Goal: Task Accomplishment & Management: Manage account settings

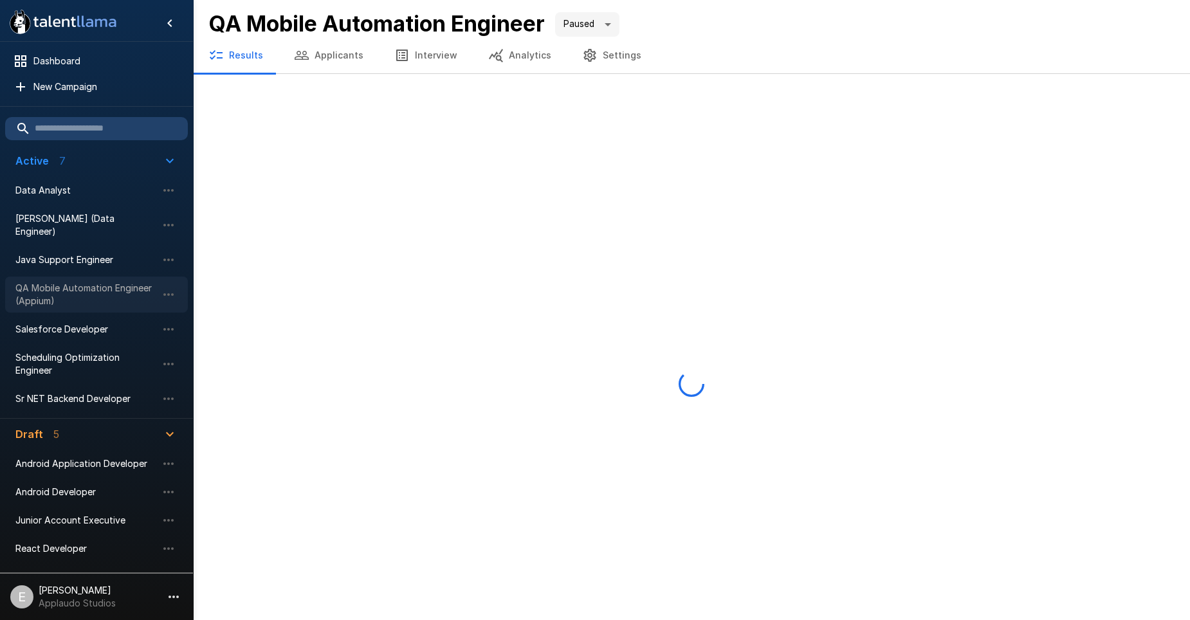
click at [78, 282] on span "QA Mobile Automation Engineer (Appium)" at bounding box center [86, 295] width 142 height 26
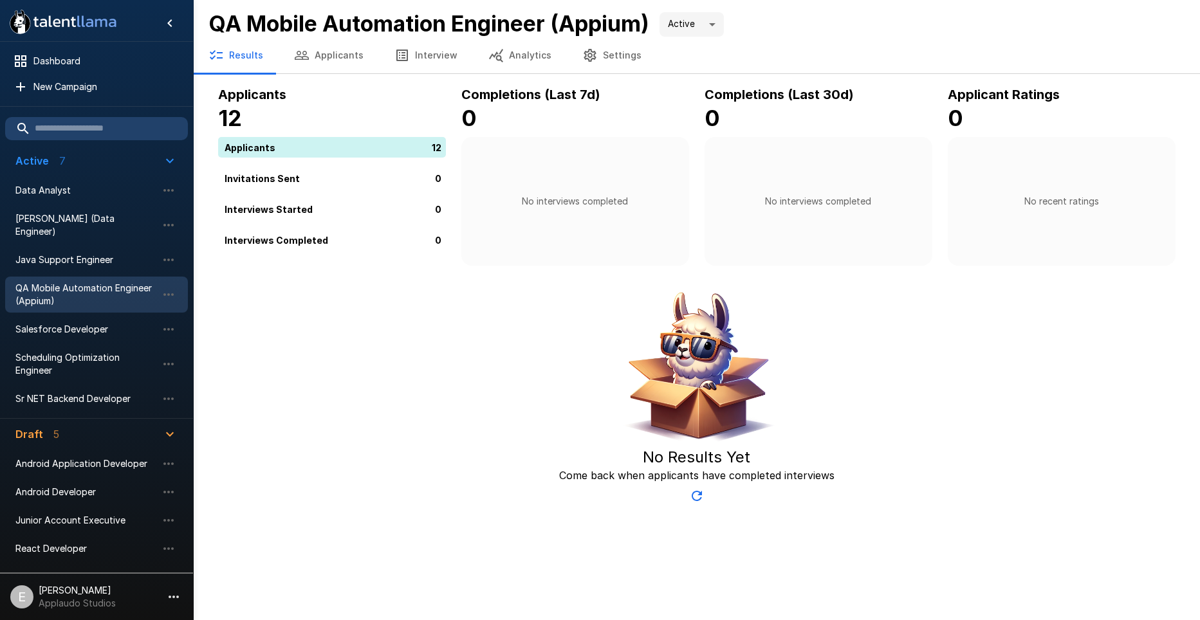
click at [391, 148] on div "12" at bounding box center [334, 147] width 233 height 21
drag, startPoint x: 391, startPoint y: 148, endPoint x: 475, endPoint y: 61, distance: 121.0
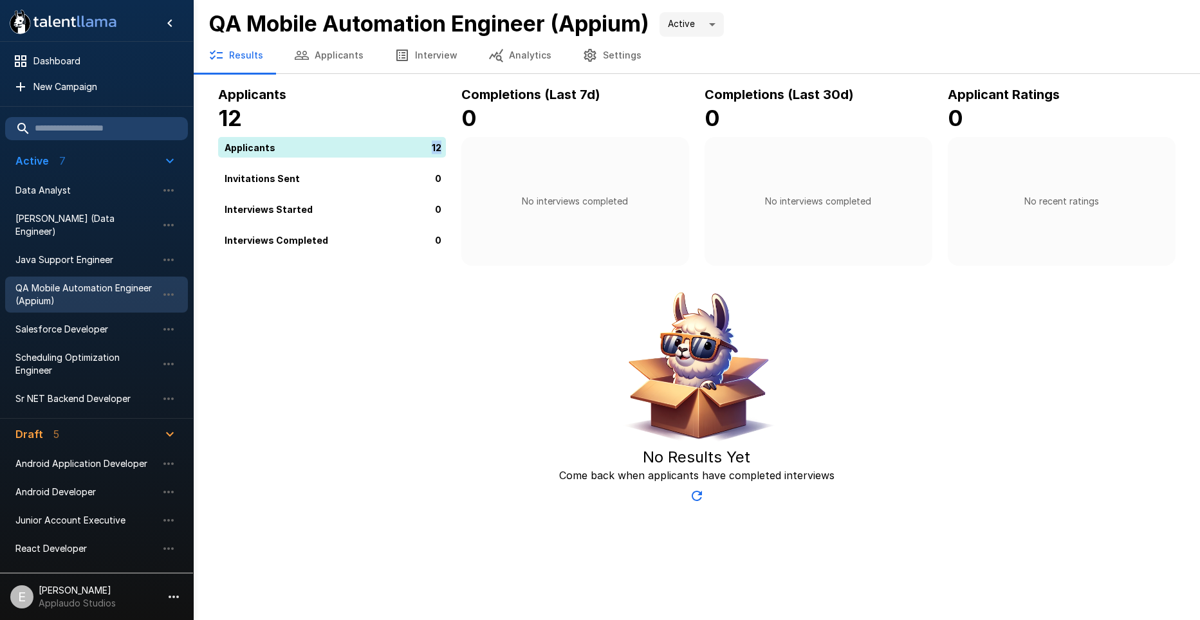
click at [493, 60] on button "Analytics" at bounding box center [520, 55] width 94 height 36
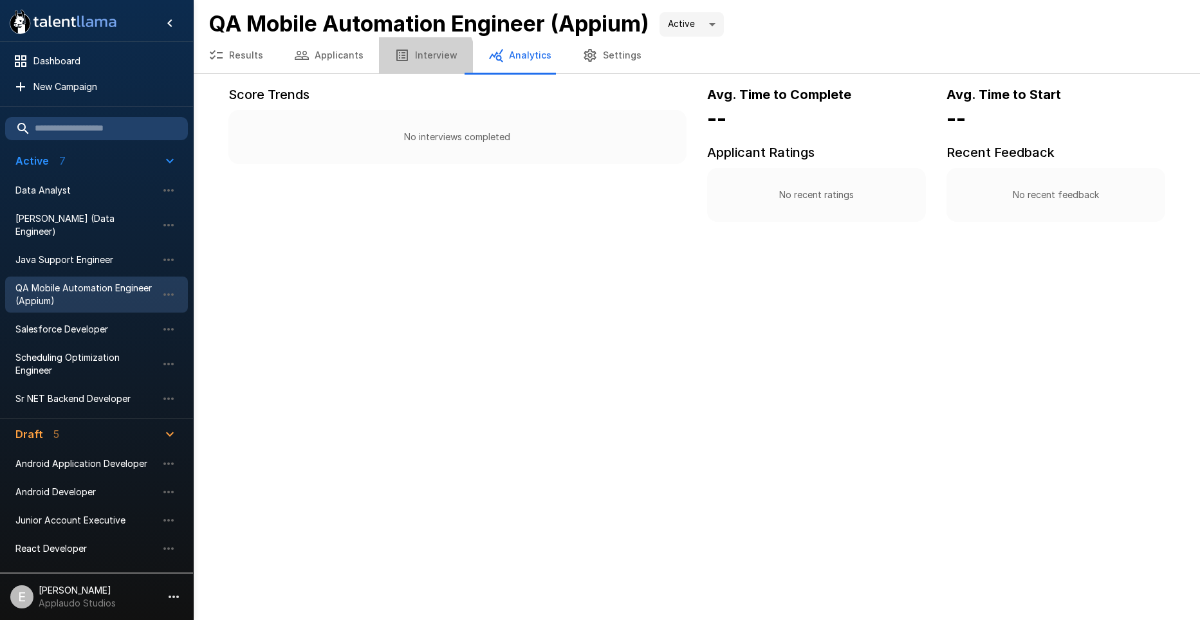
click at [418, 58] on button "Interview" at bounding box center [426, 55] width 94 height 36
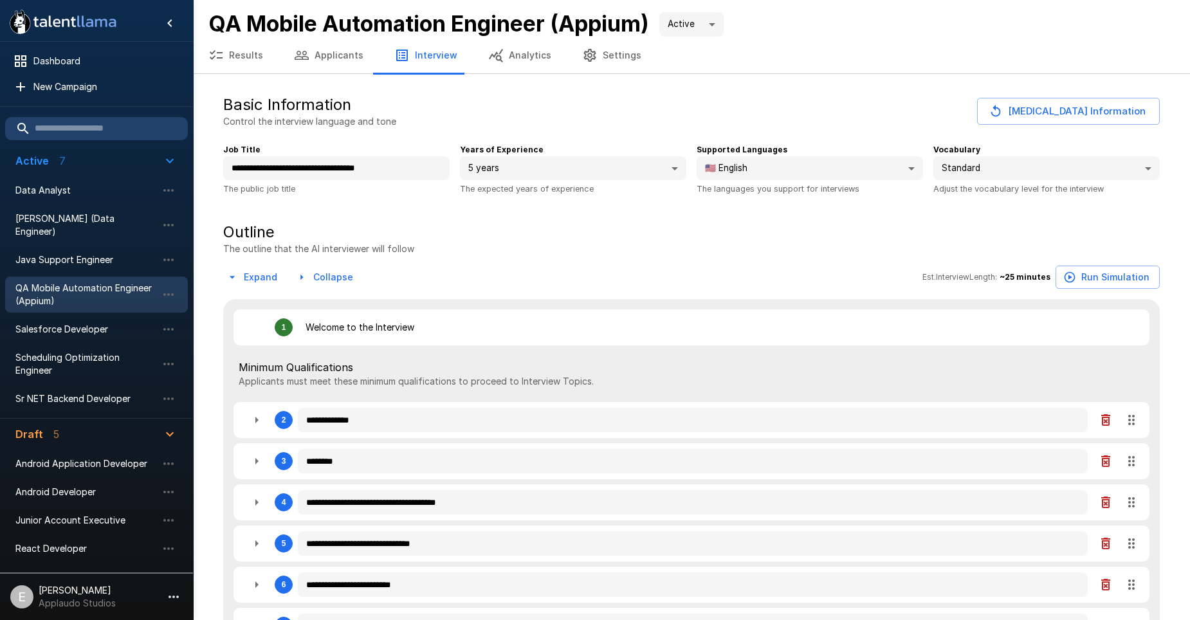
type textarea "*"
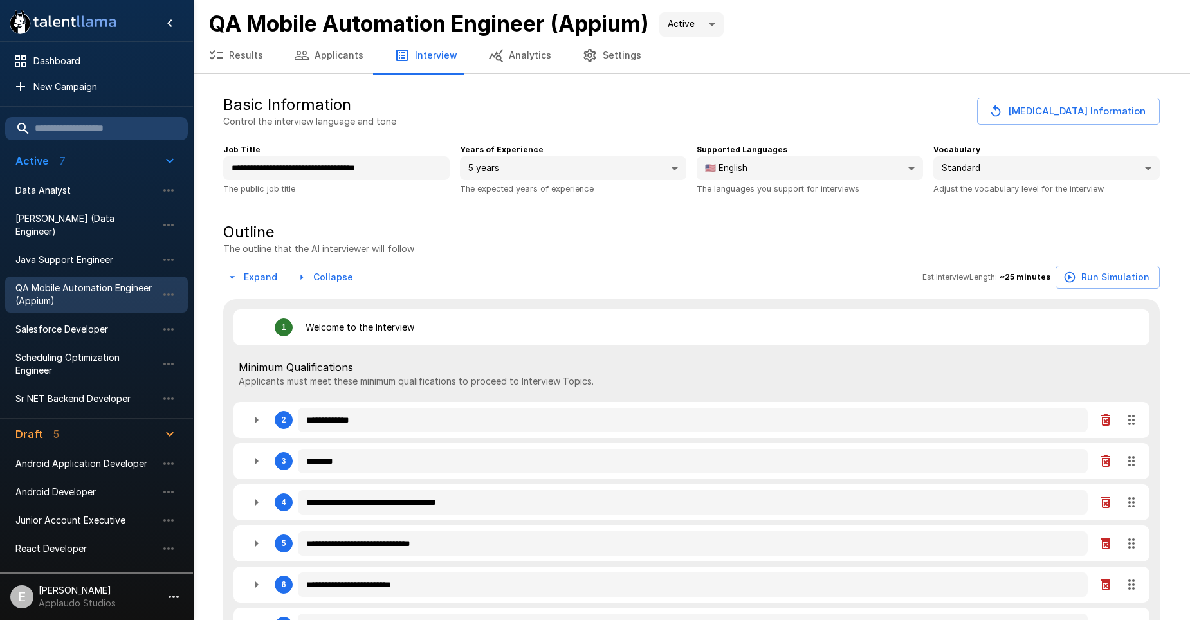
type textarea "*"
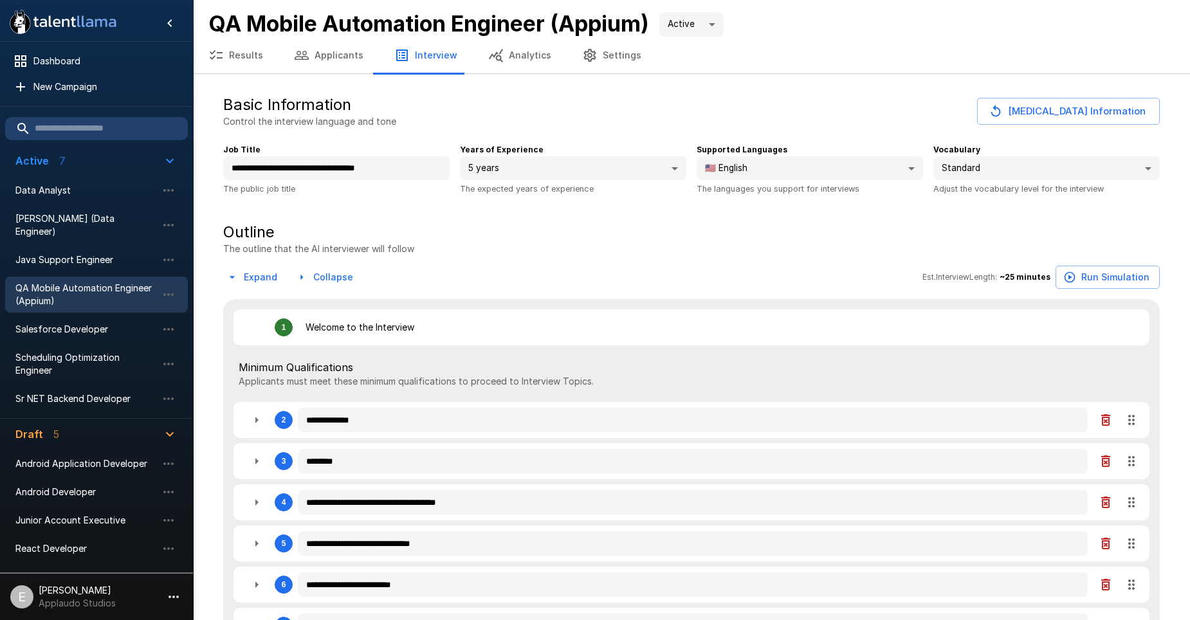
type textarea "*"
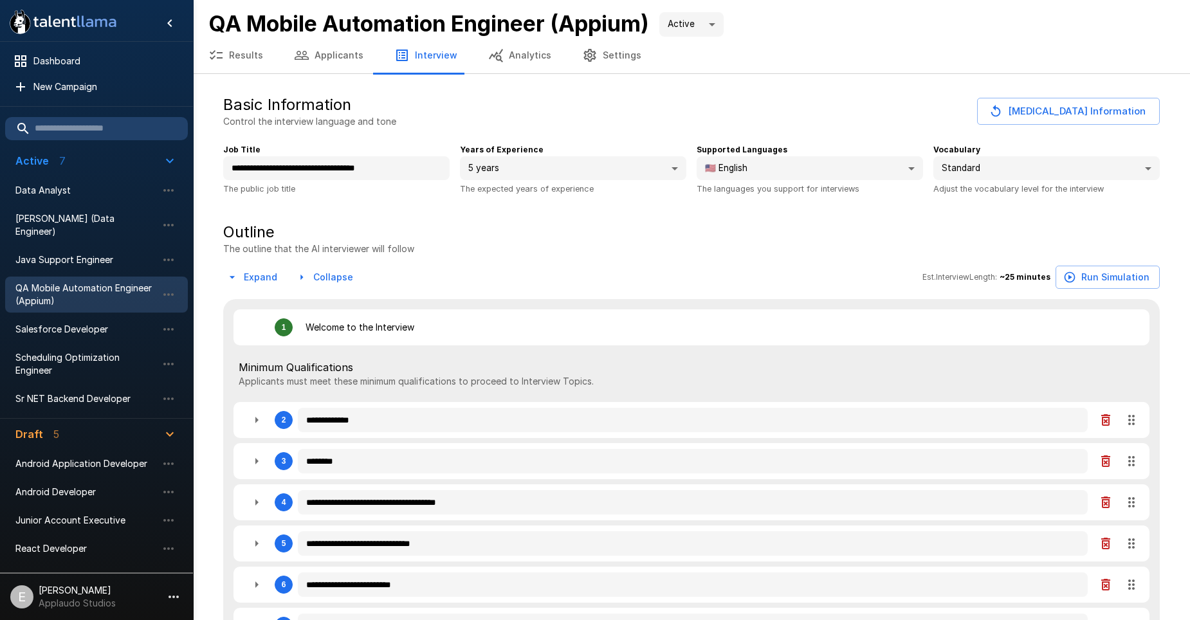
type textarea "*"
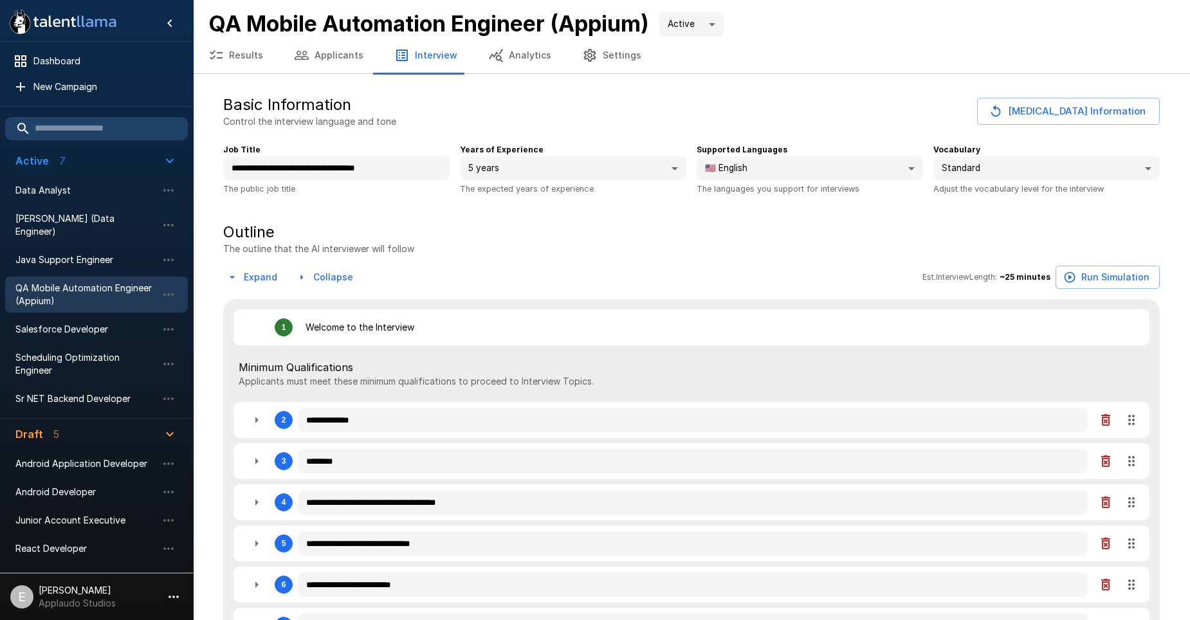
type textarea "*"
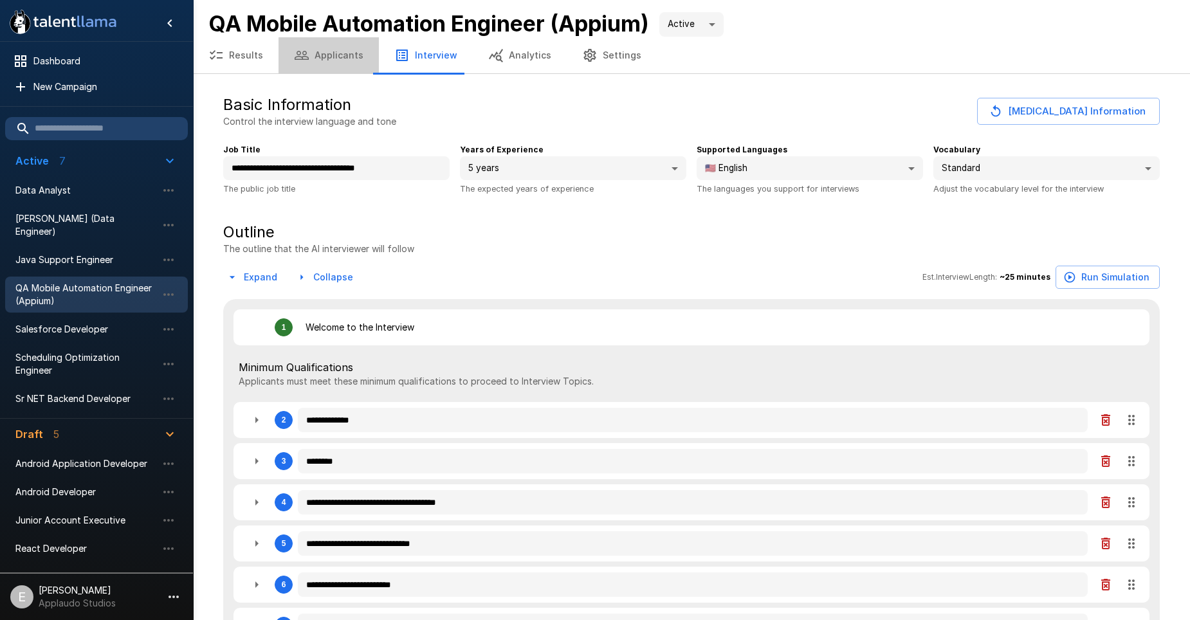
click at [342, 60] on button "Applicants" at bounding box center [329, 55] width 100 height 36
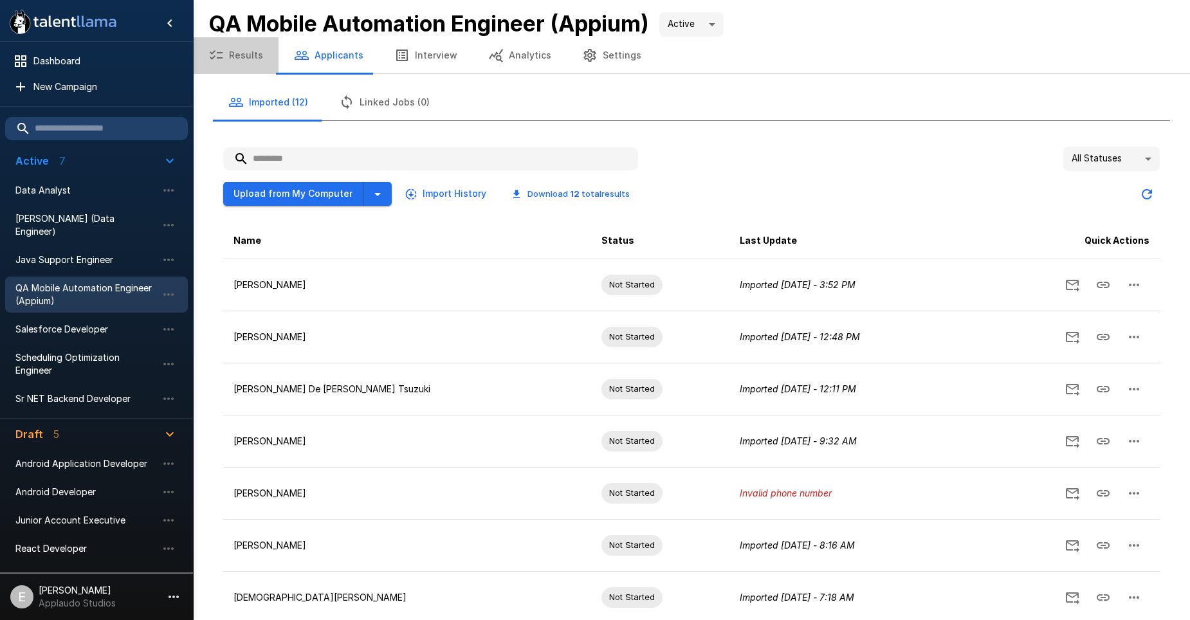
click at [261, 59] on button "Results" at bounding box center [236, 55] width 86 height 36
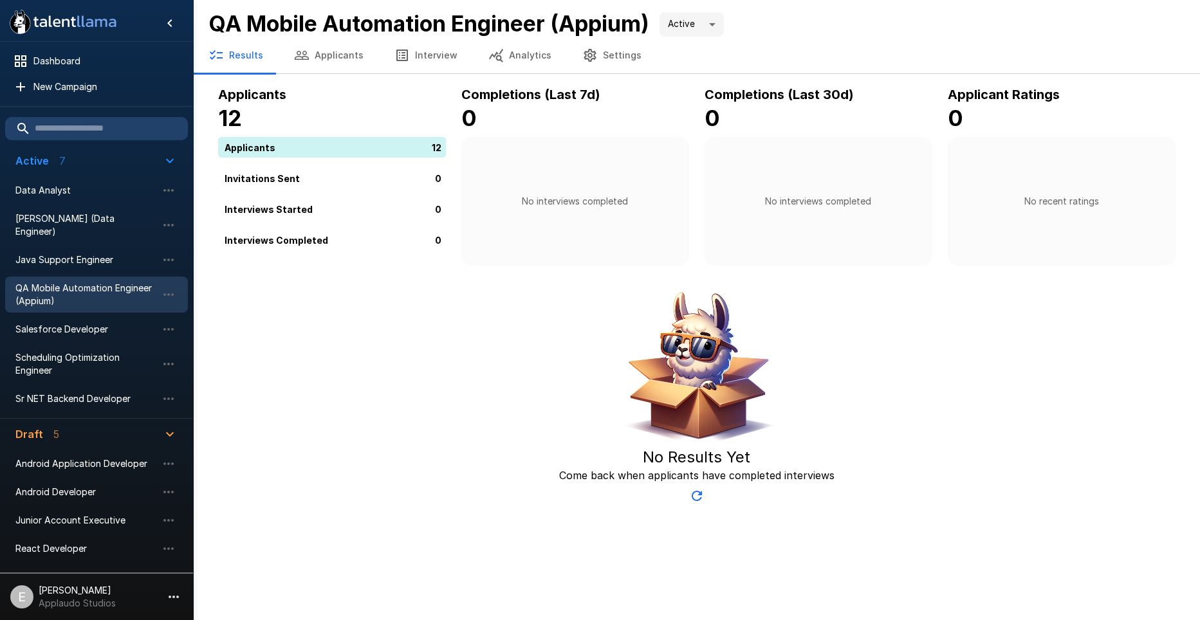
click at [376, 167] on div "Applicants 12 Invitations Sent 0 Interviews Started 0 Interviews Completed 0" at bounding box center [332, 193] width 228 height 113
click at [378, 151] on div "12" at bounding box center [334, 147] width 233 height 21
click at [86, 282] on span "QA Mobile Automation Engineer (Appium)" at bounding box center [86, 295] width 142 height 26
click at [328, 58] on button "Applicants" at bounding box center [329, 55] width 100 height 36
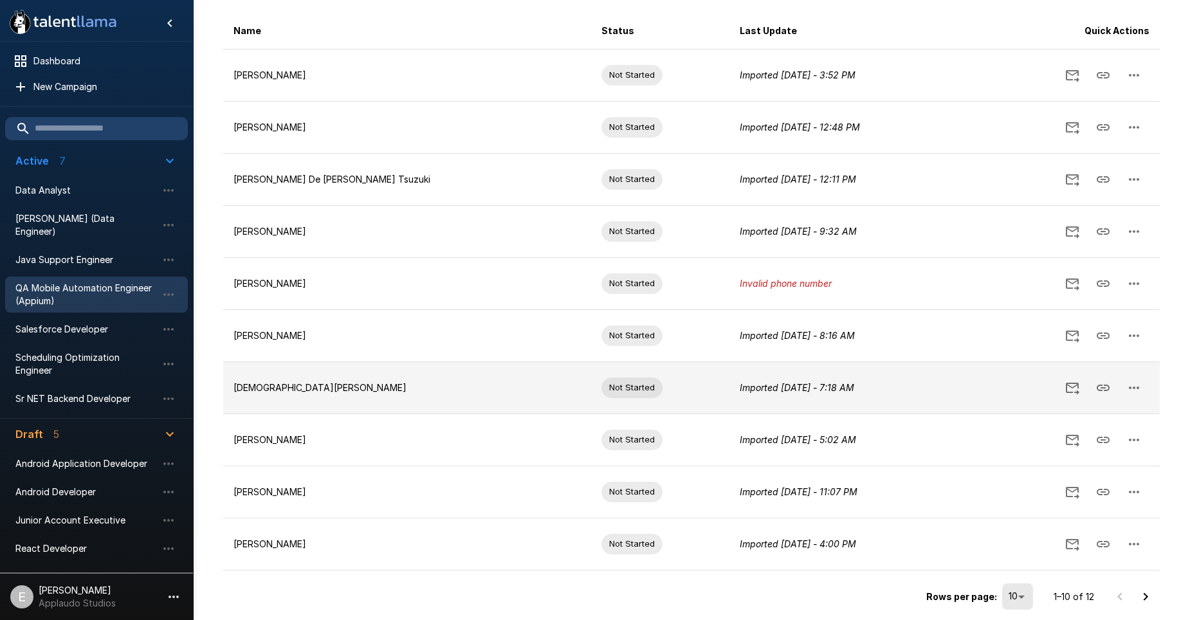
scroll to position [214, 0]
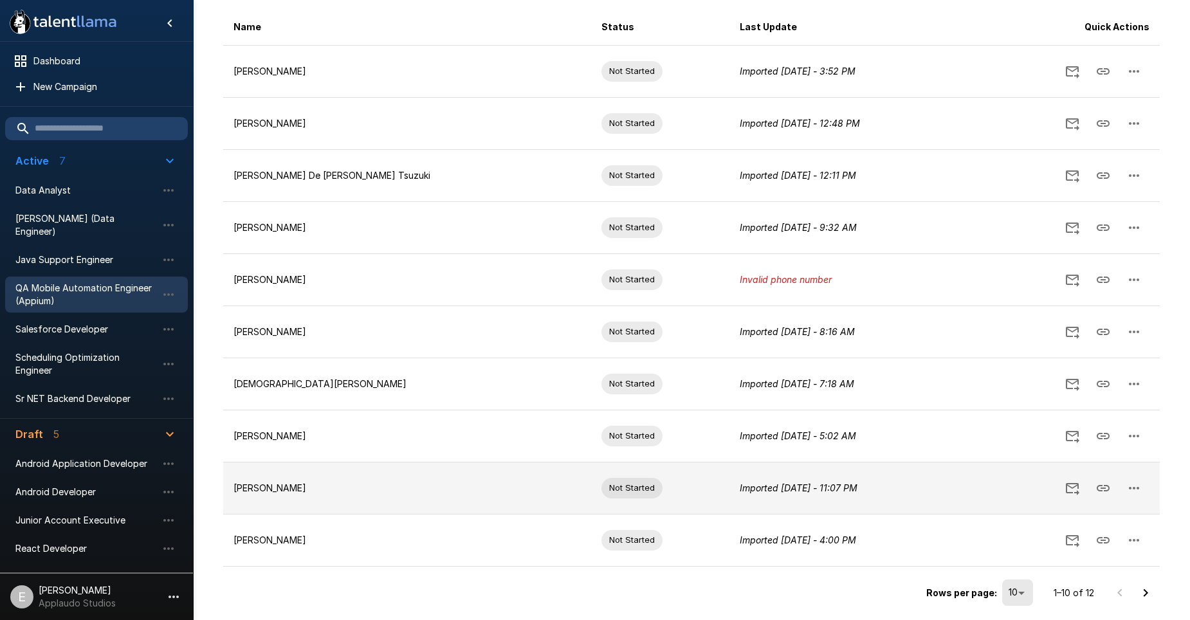
click at [835, 493] on p "Imported [DATE] - 11:07 PM" at bounding box center [849, 488] width 218 height 13
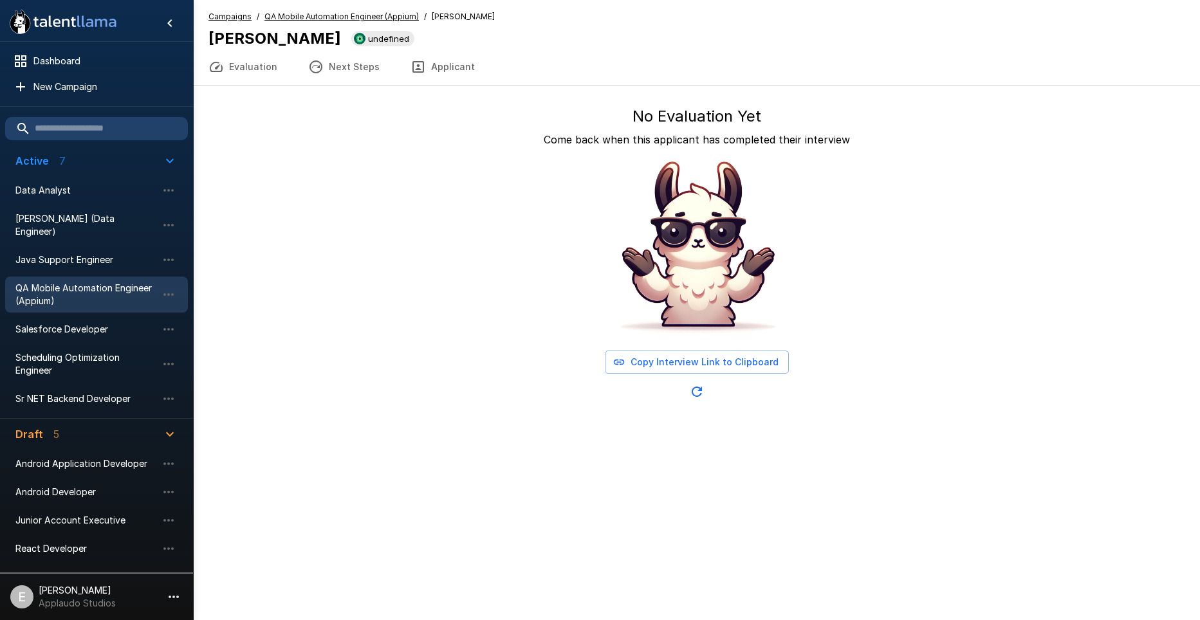
click at [73, 282] on span "QA Mobile Automation Engineer (Appium)" at bounding box center [86, 295] width 142 height 26
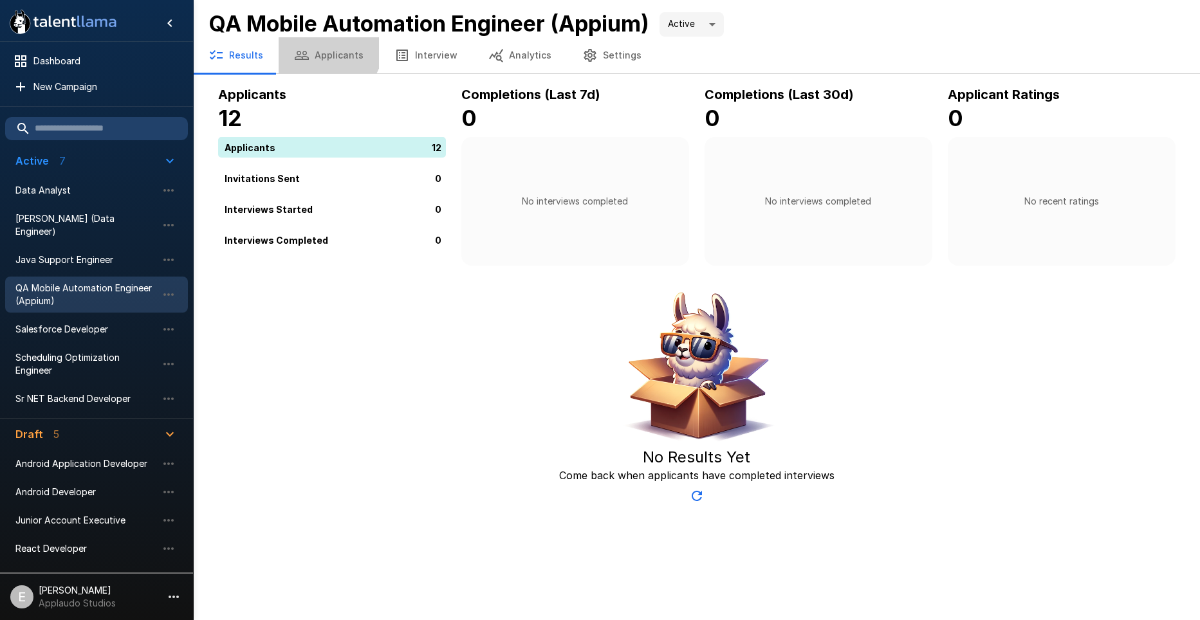
click at [323, 48] on button "Applicants" at bounding box center [329, 55] width 100 height 36
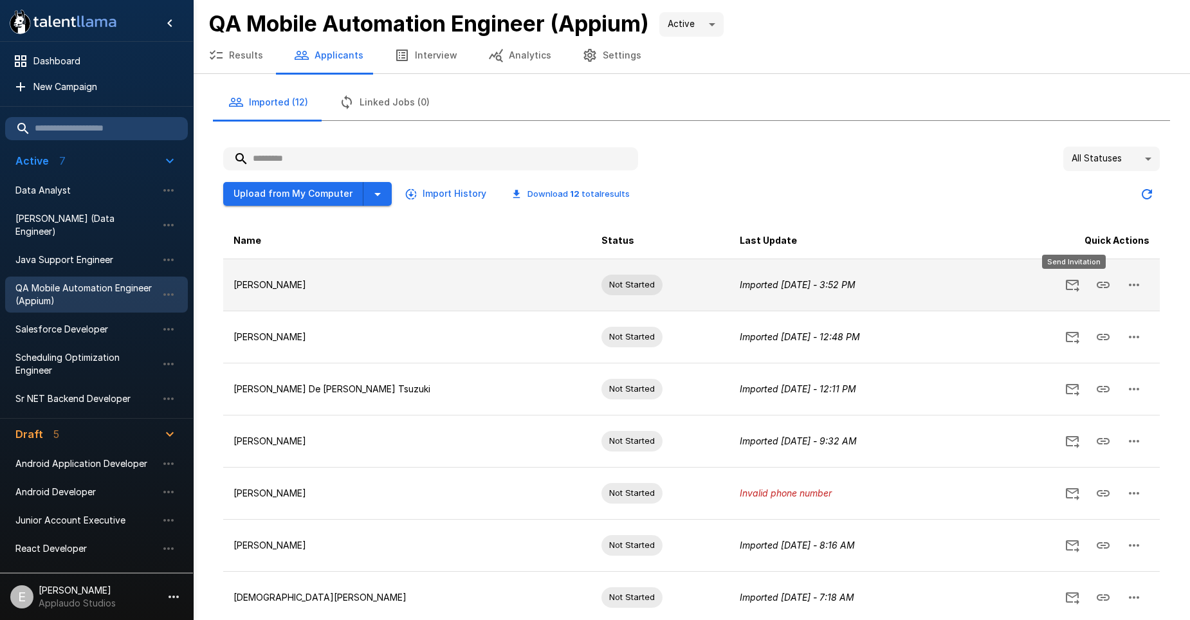
click at [1078, 288] on icon "Send Invitation" at bounding box center [1073, 286] width 14 height 12
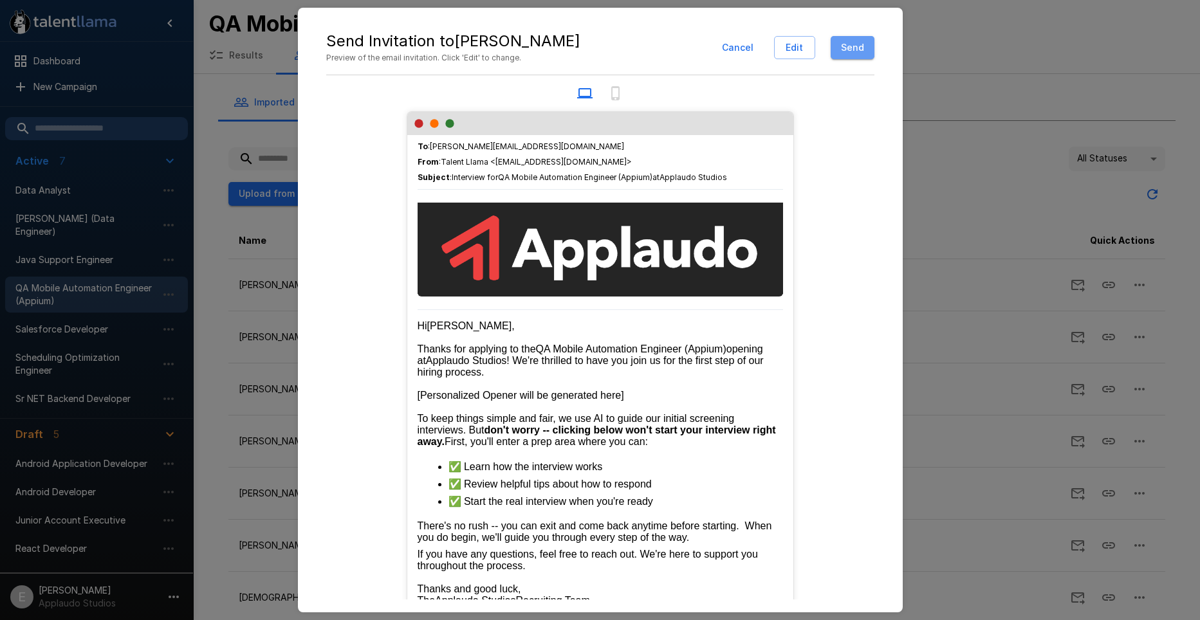
click at [856, 43] on button "Send" at bounding box center [853, 48] width 44 height 24
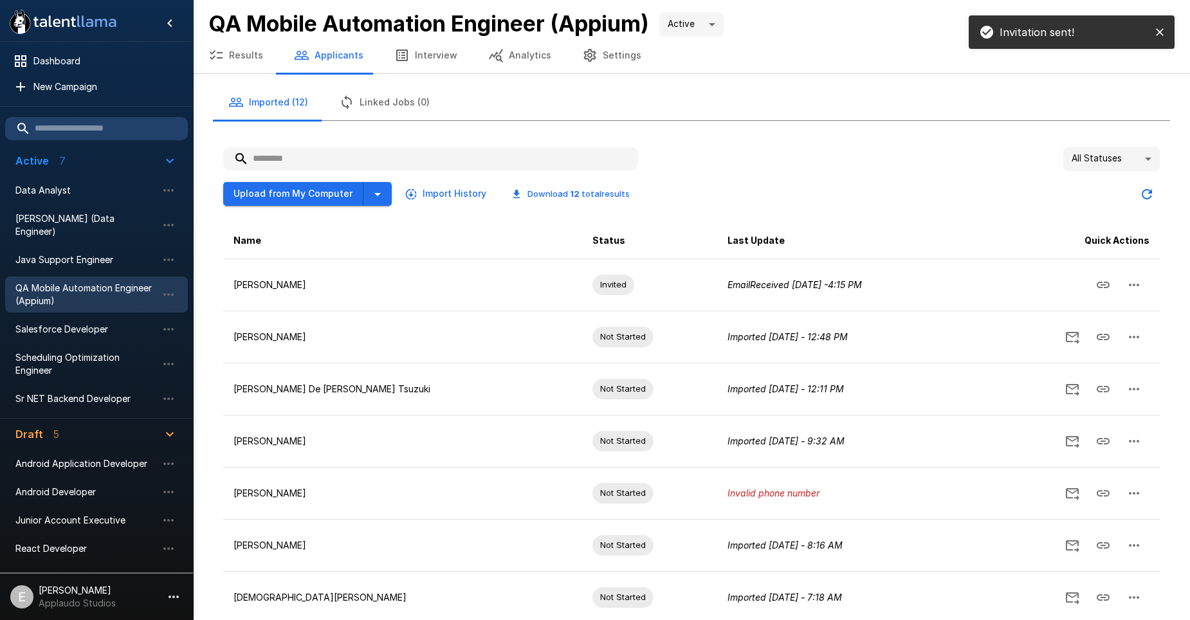
click at [613, 56] on button "Settings" at bounding box center [612, 55] width 90 height 36
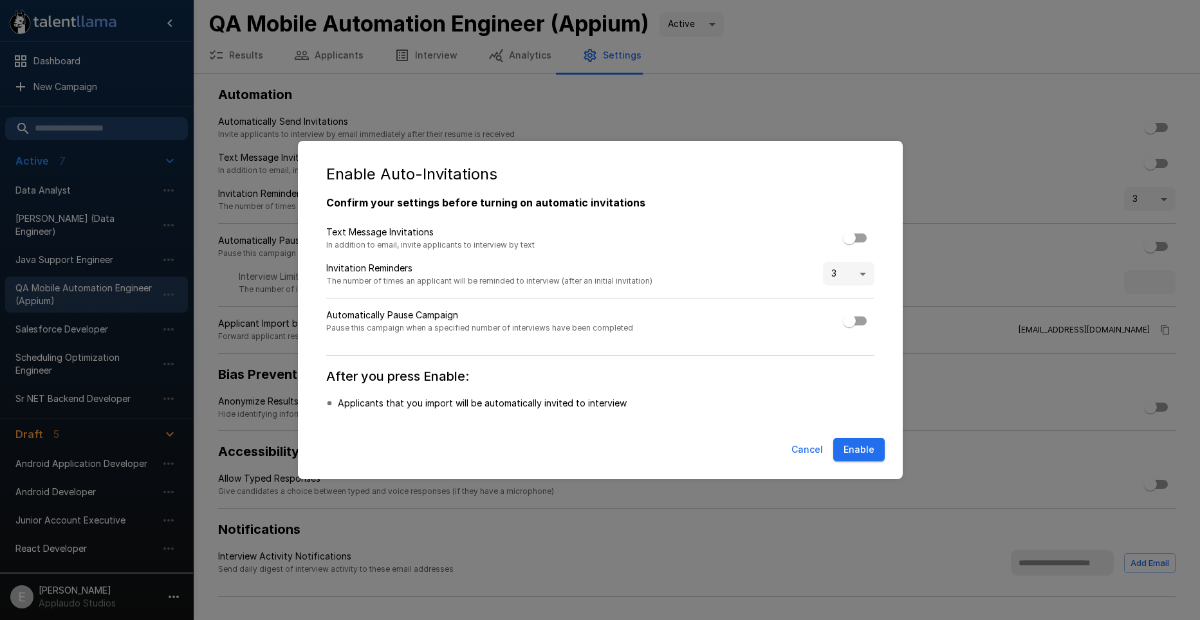
drag, startPoint x: 847, startPoint y: 444, endPoint x: 827, endPoint y: 225, distance: 219.7
click at [817, 219] on div "Enable Auto-Invitations Confirm your settings before turning on automatic invit…" at bounding box center [600, 310] width 605 height 338
click at [861, 445] on button "Enable" at bounding box center [858, 450] width 51 height 24
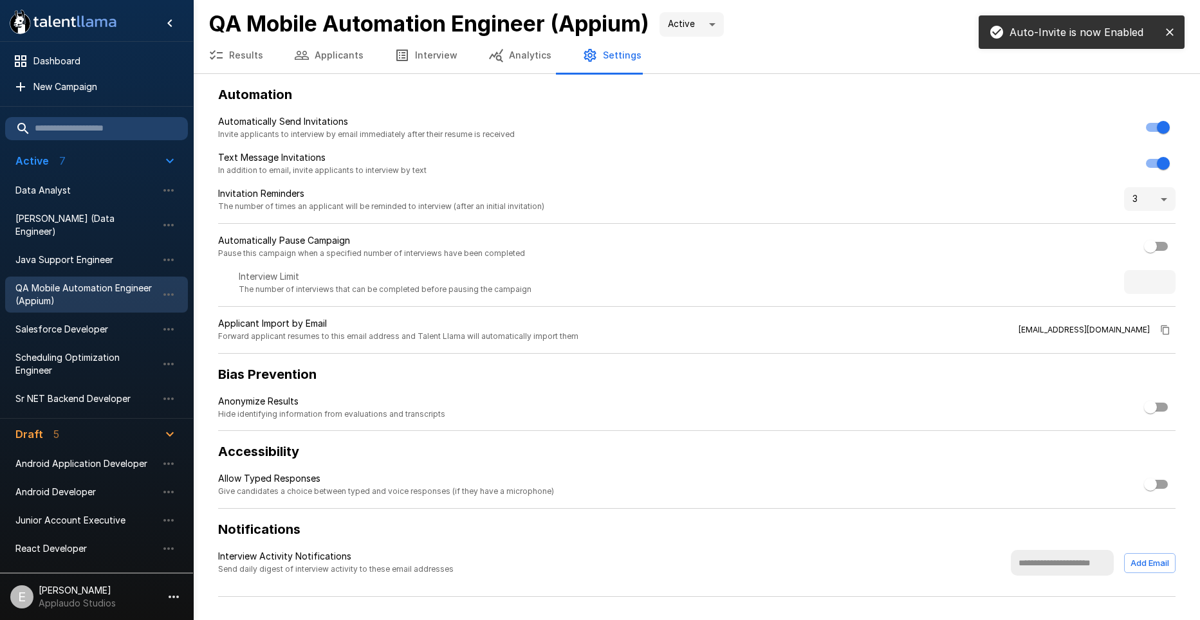
click at [253, 55] on button "Results" at bounding box center [236, 55] width 86 height 36
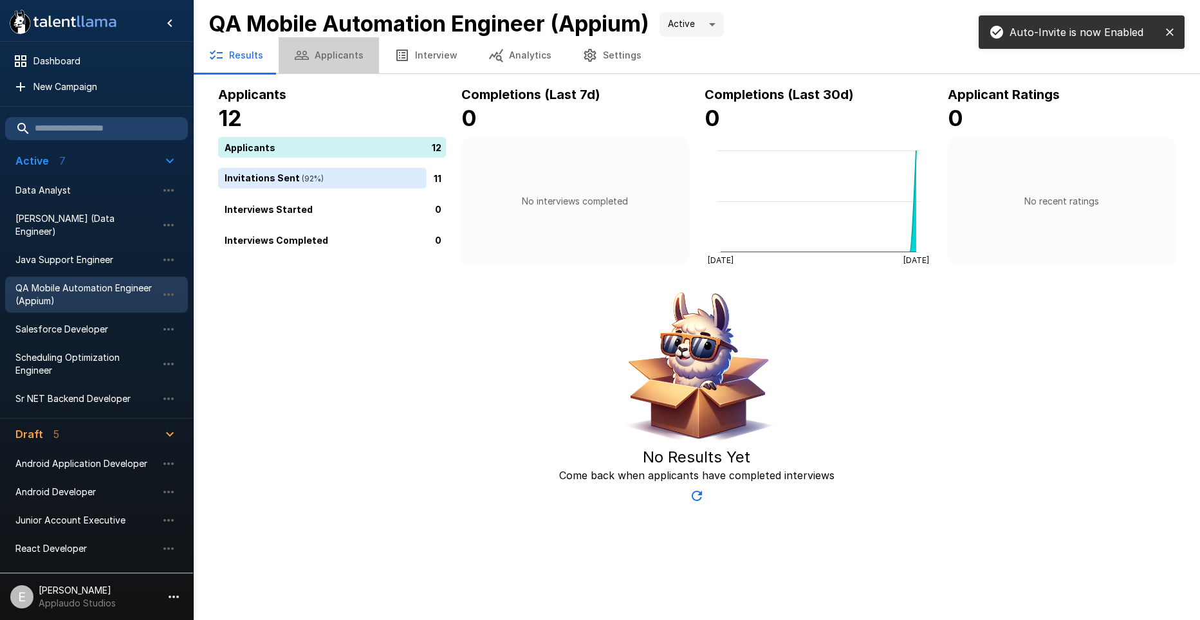
click at [331, 61] on button "Applicants" at bounding box center [329, 55] width 100 height 36
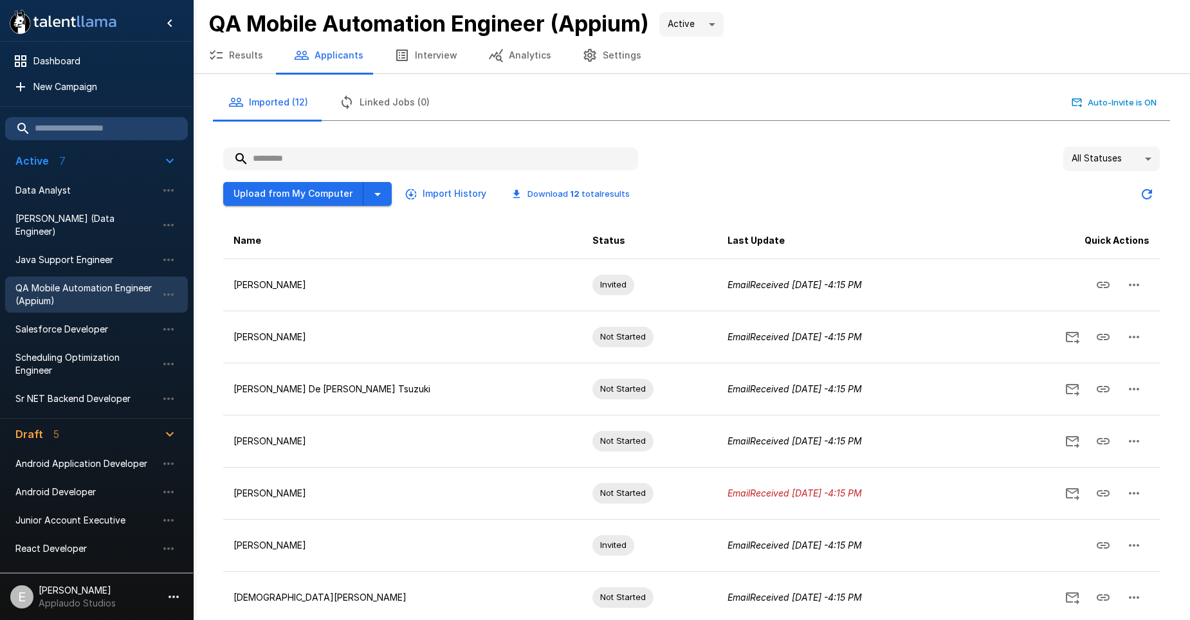
click at [190, 69] on ul "Dashboard New Campaign" at bounding box center [96, 74] width 193 height 64
click at [264, 64] on button "Results" at bounding box center [236, 55] width 86 height 36
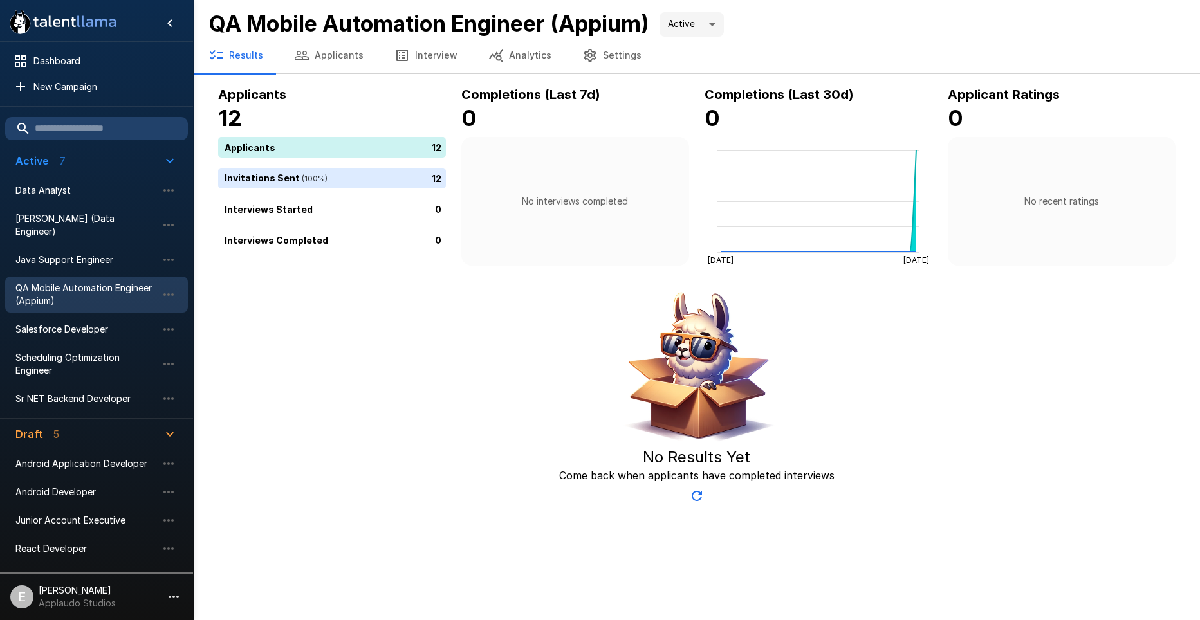
click at [631, 59] on button "Settings" at bounding box center [612, 55] width 90 height 36
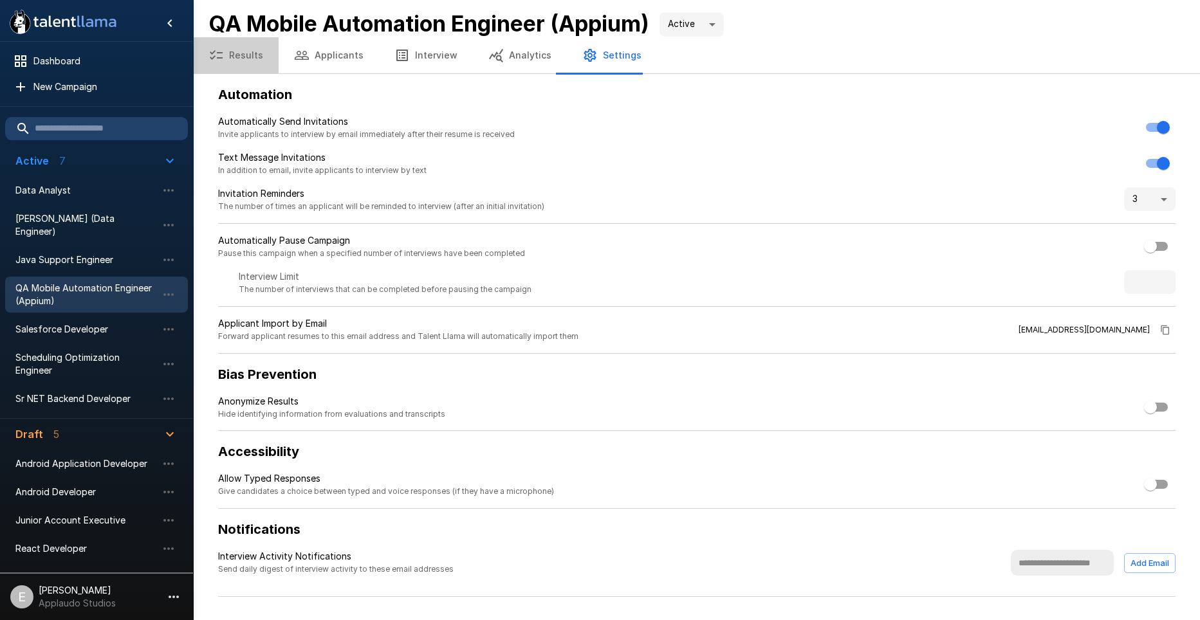
click at [252, 64] on button "Results" at bounding box center [236, 55] width 86 height 36
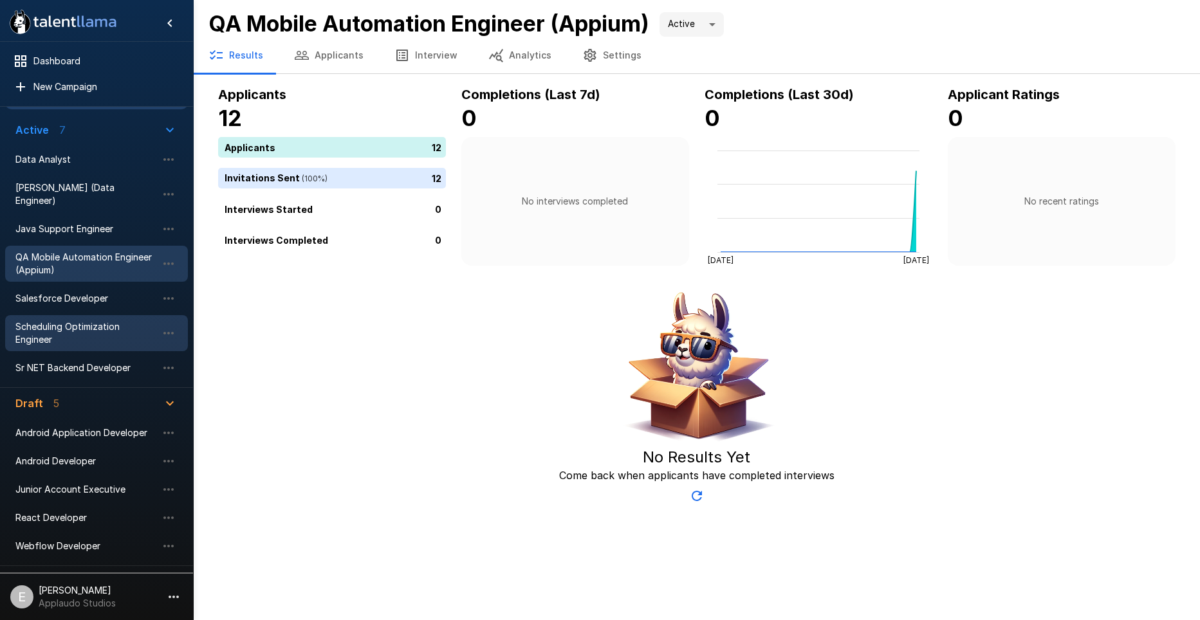
scroll to position [48, 0]
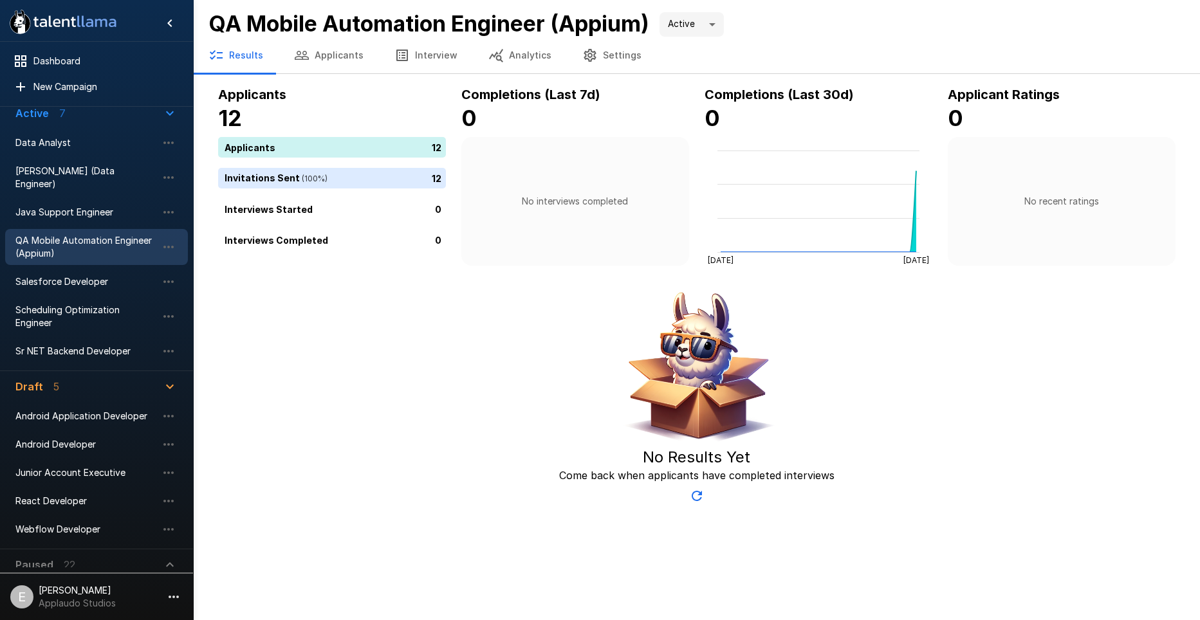
click at [167, 563] on button "Paused 22" at bounding box center [96, 564] width 183 height 31
click at [170, 563] on icon "button" at bounding box center [170, 565] width 8 height 5
click at [170, 557] on icon "button" at bounding box center [169, 564] width 15 height 15
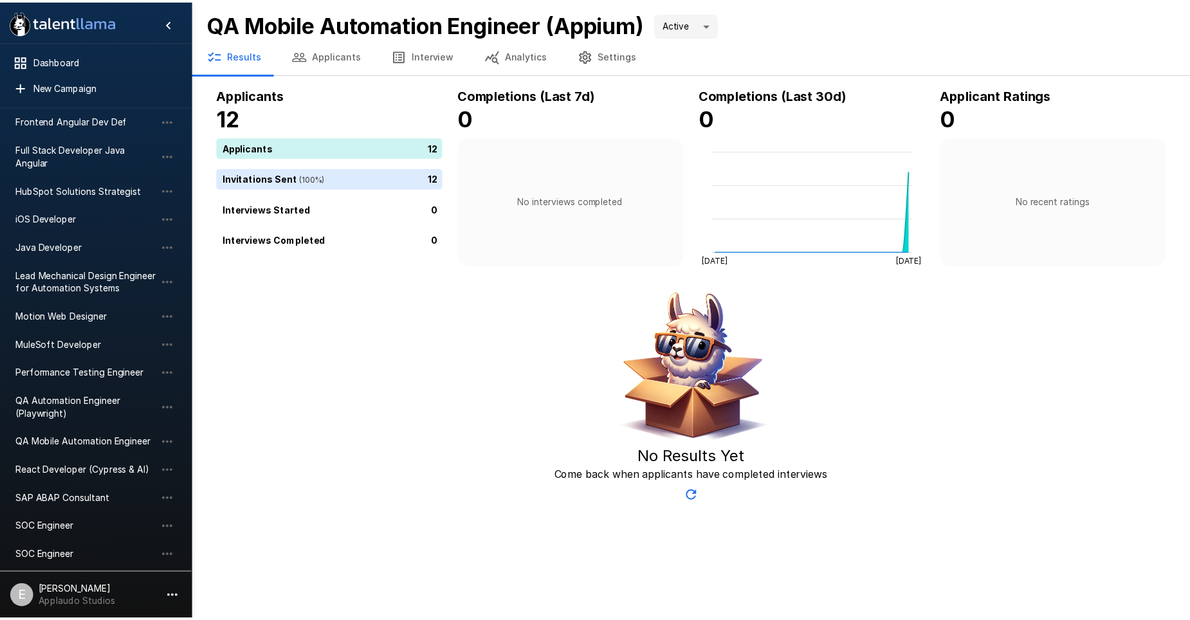
scroll to position [691, 0]
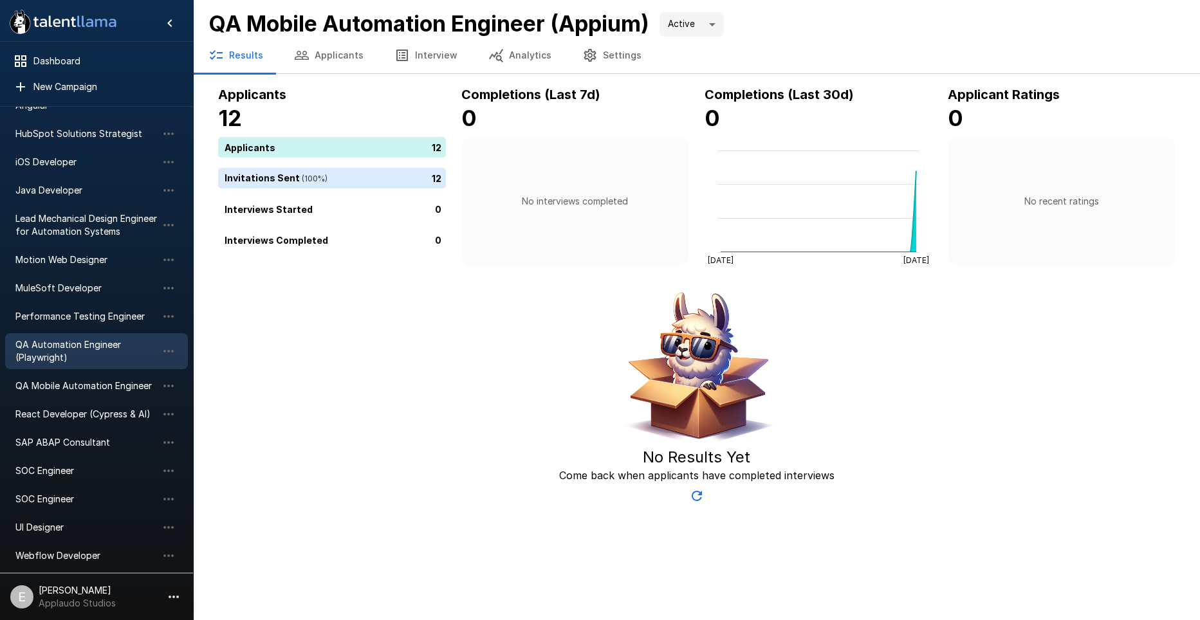
click at [107, 344] on span "QA Automation Engineer (Playwright)" at bounding box center [86, 351] width 142 height 26
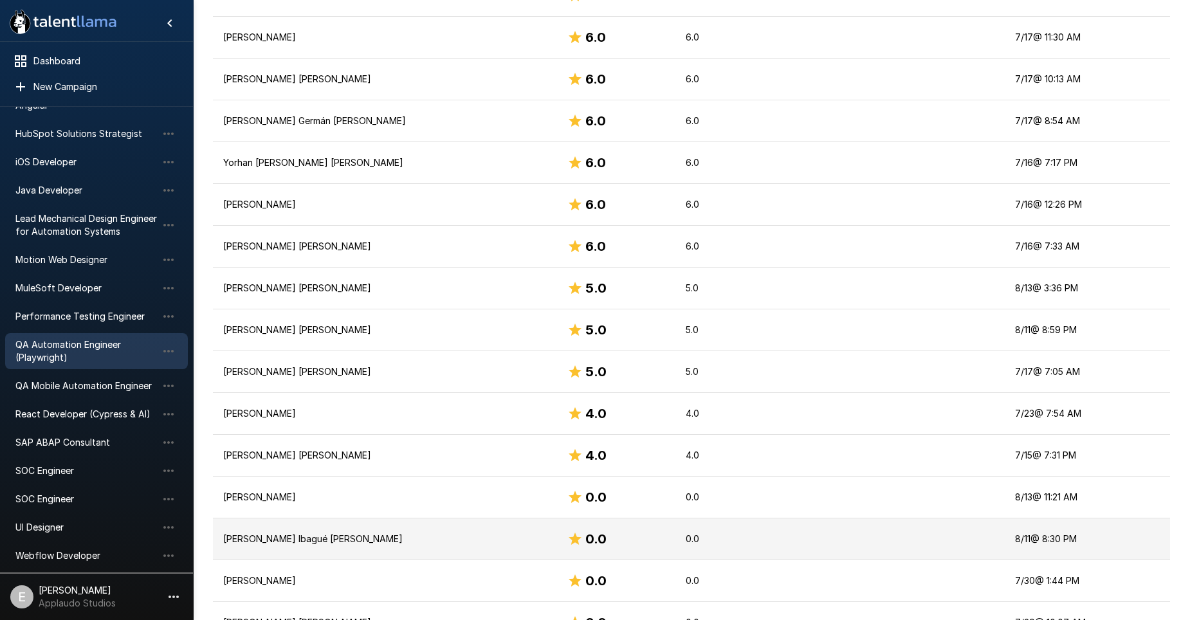
scroll to position [792, 0]
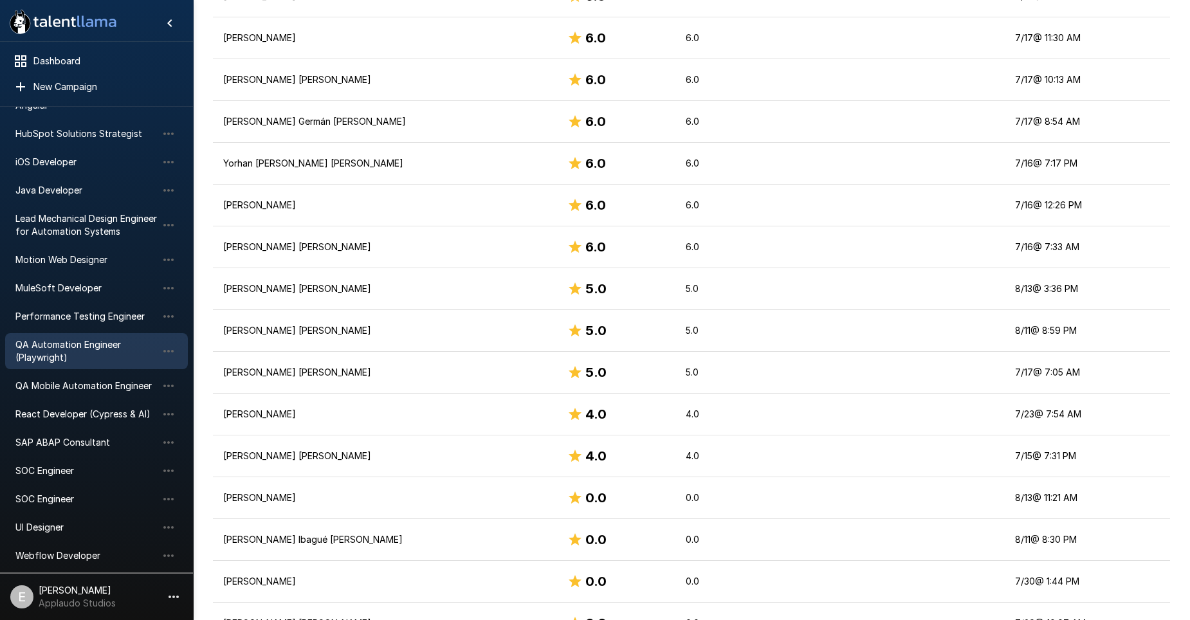
click at [1178, 244] on div "Applicants 87 Applicants 87 Invitations Sent ( 84 %) 73 Interviews Started 0 In…" at bounding box center [692, 52] width 988 height 1521
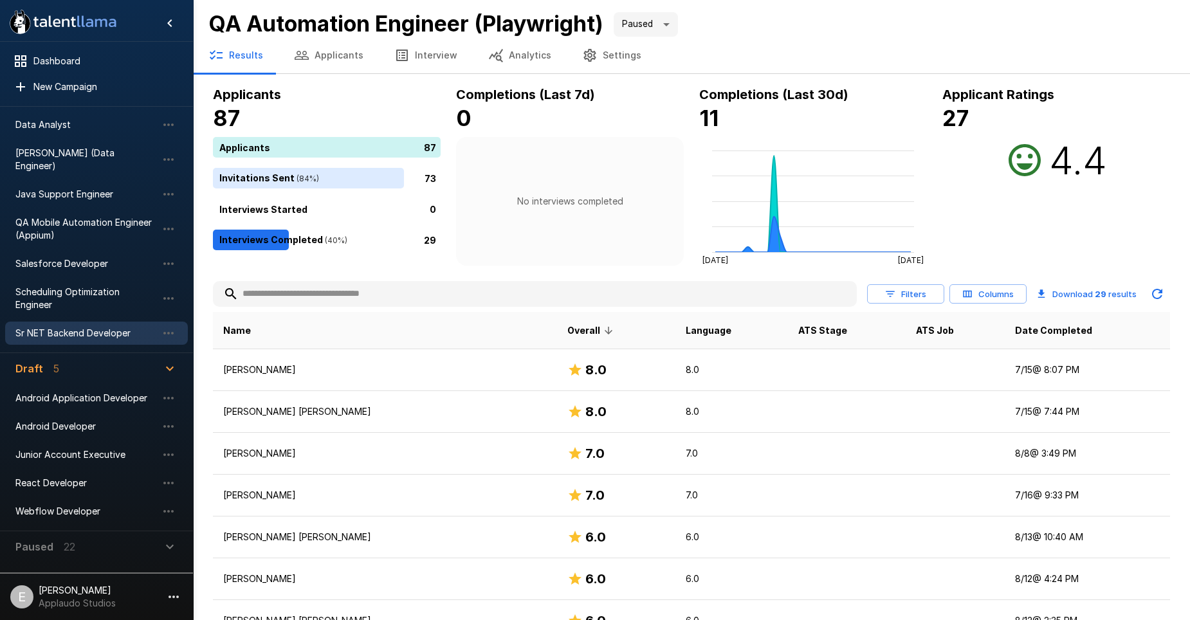
scroll to position [0, 0]
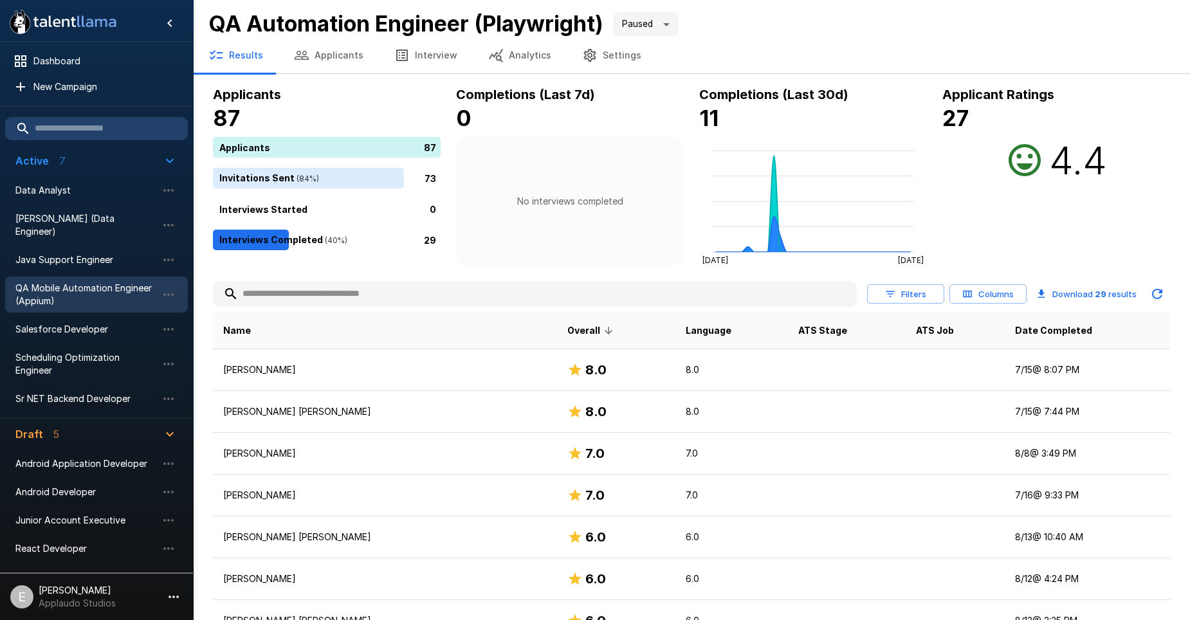
click at [77, 282] on span "QA Mobile Automation Engineer (Appium)" at bounding box center [86, 295] width 142 height 26
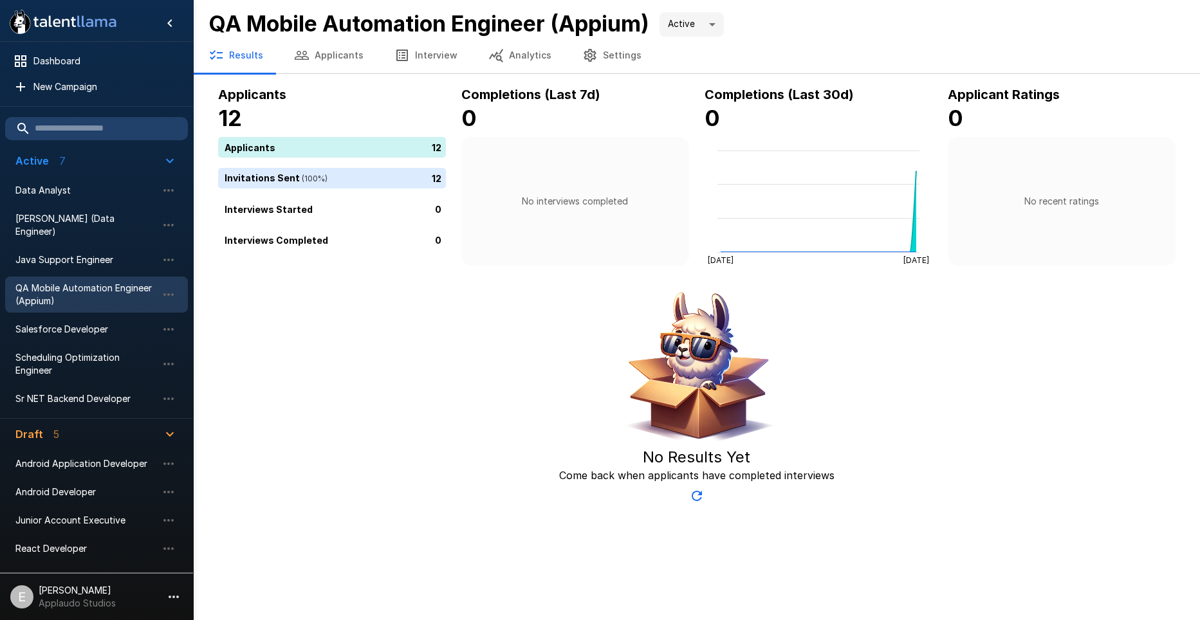
click at [341, 65] on button "Applicants" at bounding box center [329, 55] width 100 height 36
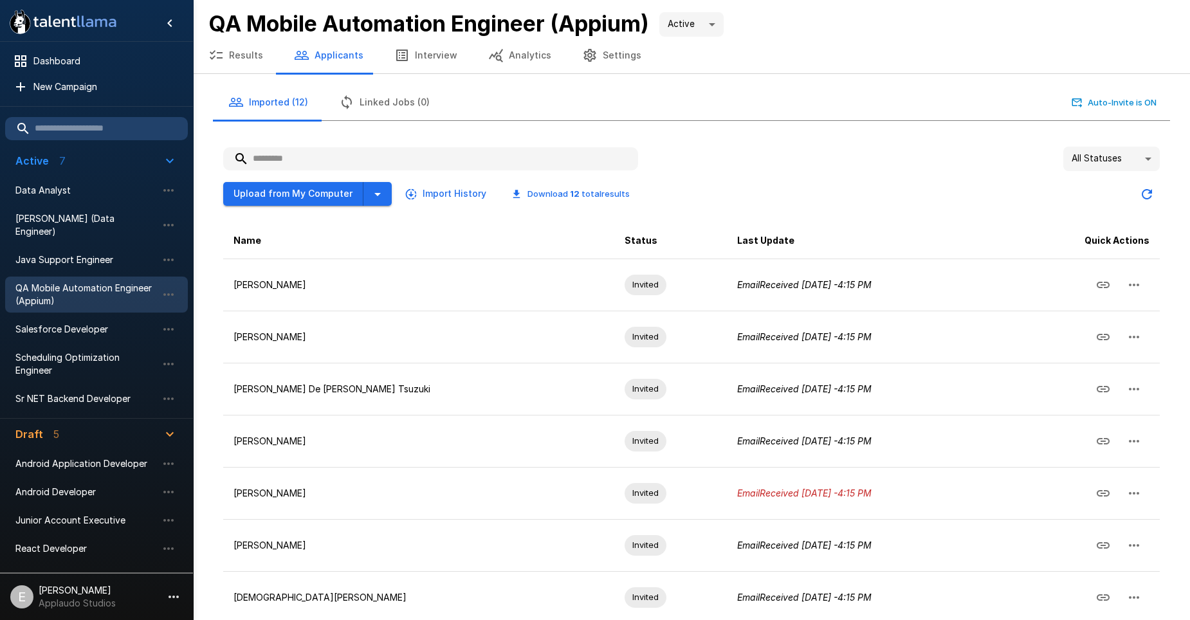
click at [91, 282] on span "QA Mobile Automation Engineer (Appium)" at bounding box center [86, 295] width 142 height 26
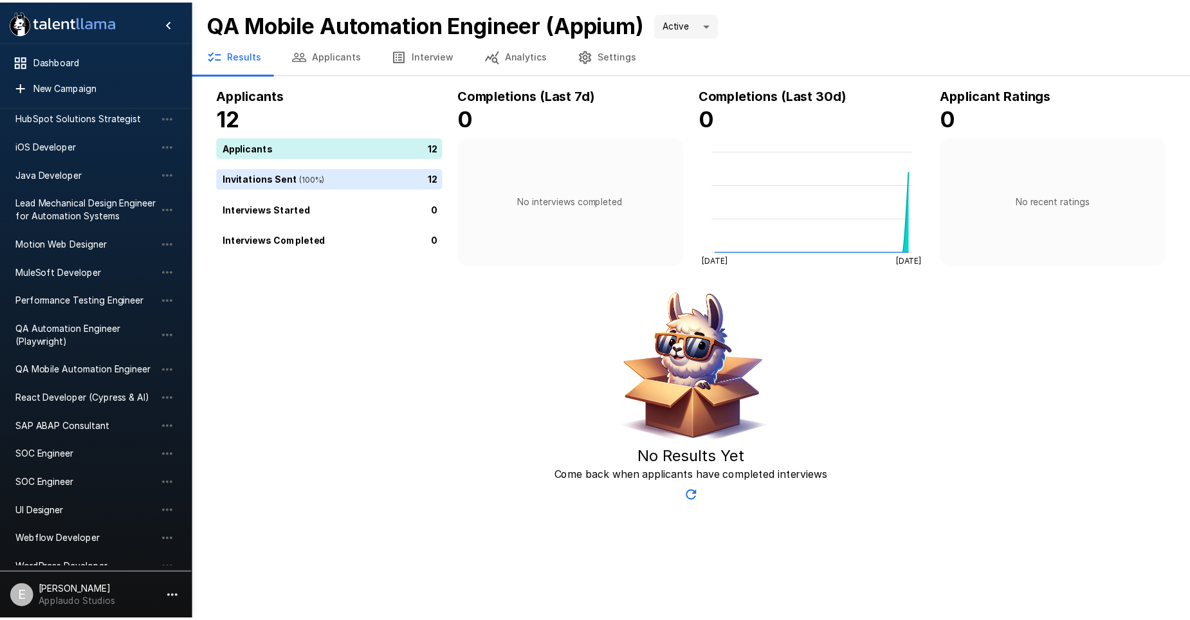
scroll to position [708, 0]
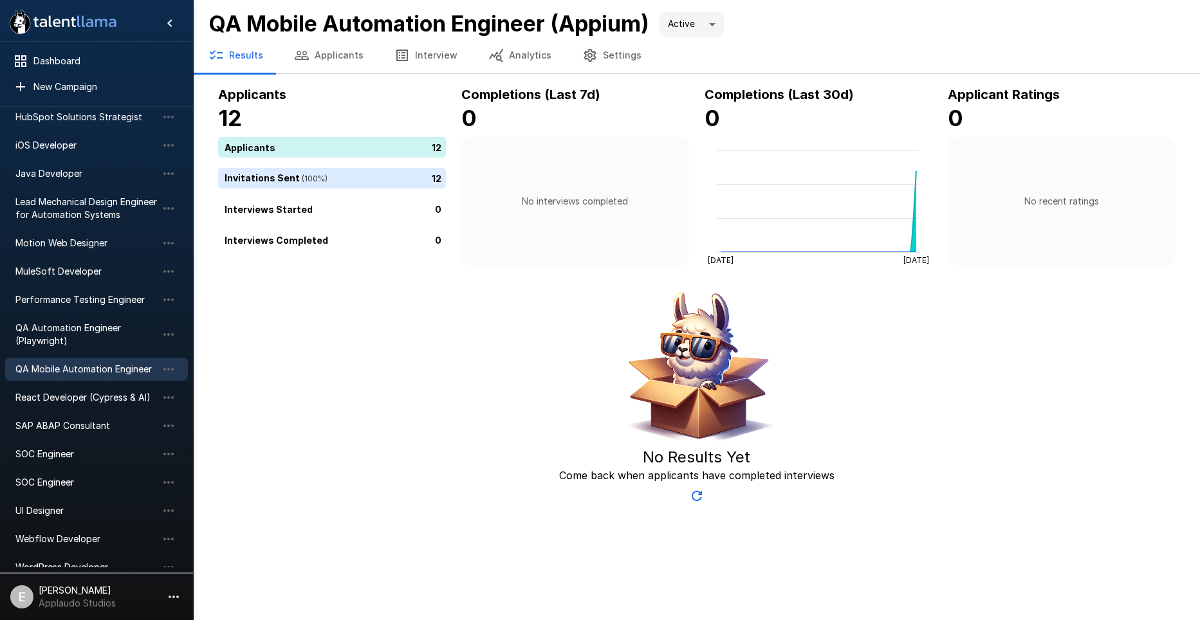
click at [89, 373] on span "QA Mobile Automation Engineer" at bounding box center [86, 369] width 142 height 13
type input "*****"
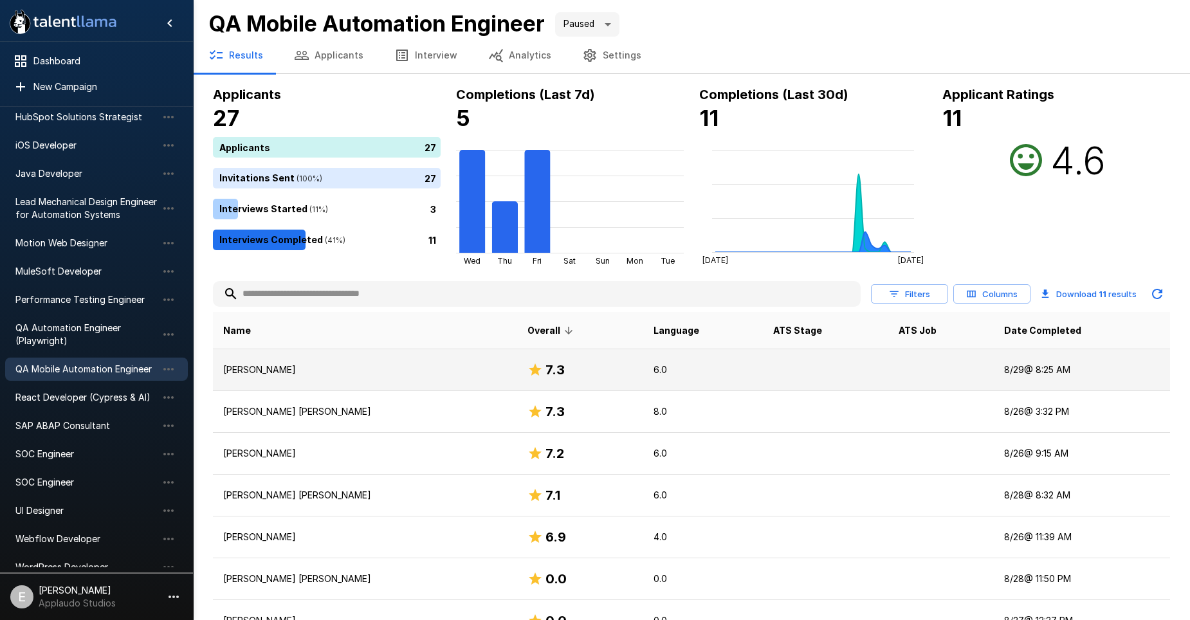
click at [470, 367] on p "[PERSON_NAME]" at bounding box center [365, 370] width 284 height 13
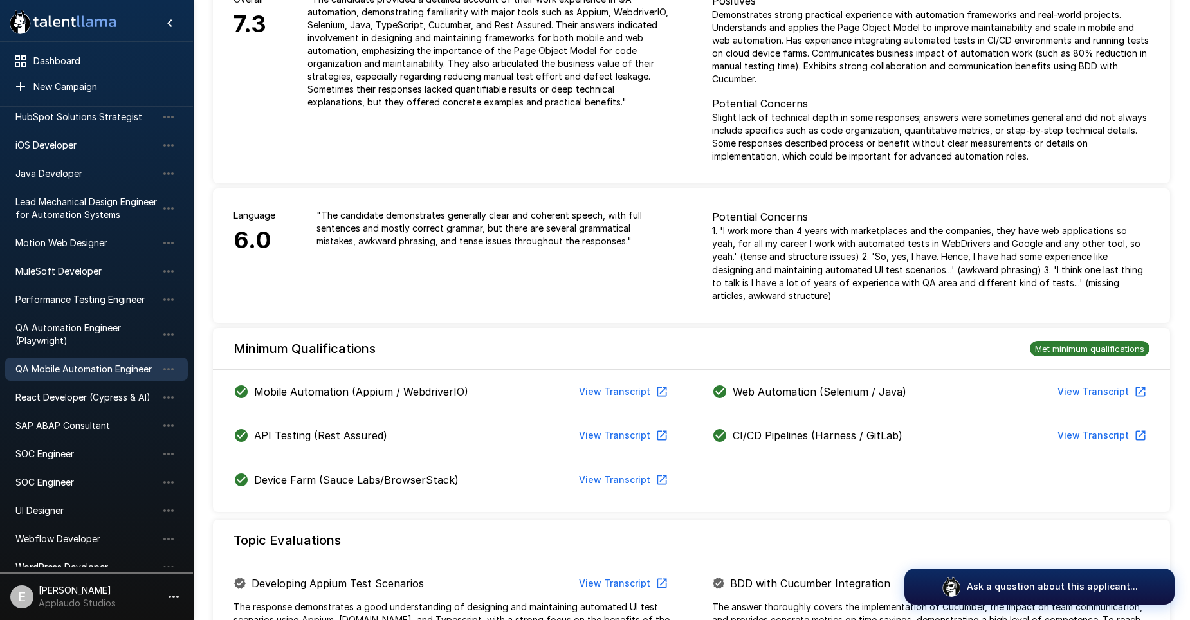
scroll to position [129, 0]
click at [622, 394] on button "View Transcript" at bounding box center [622, 391] width 97 height 24
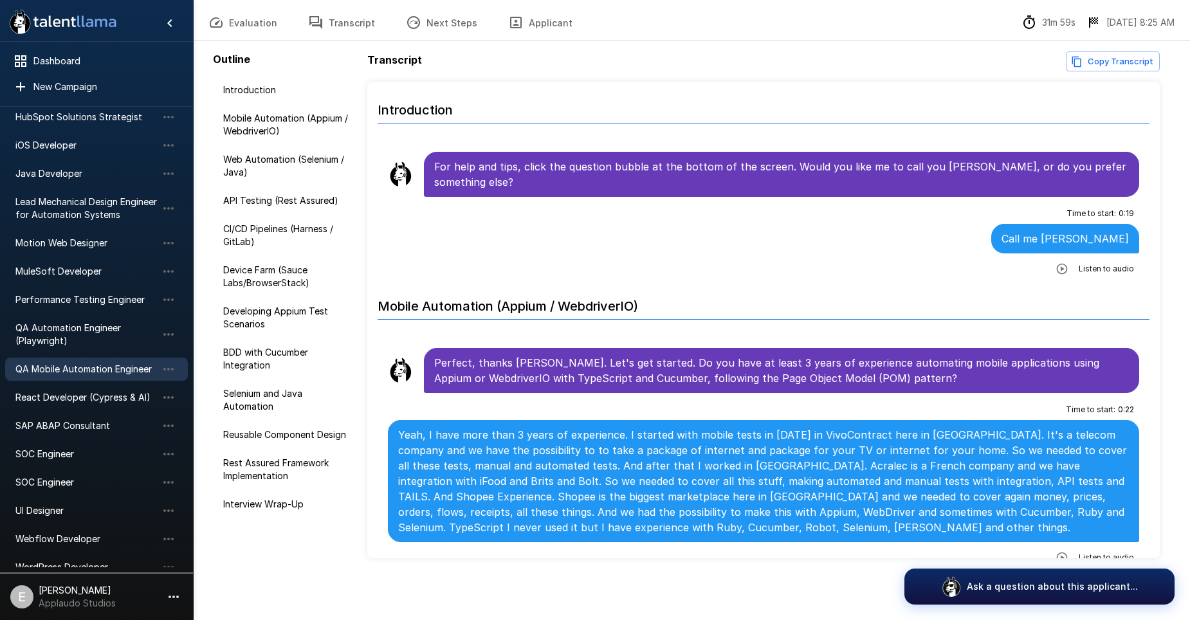
scroll to position [48, 0]
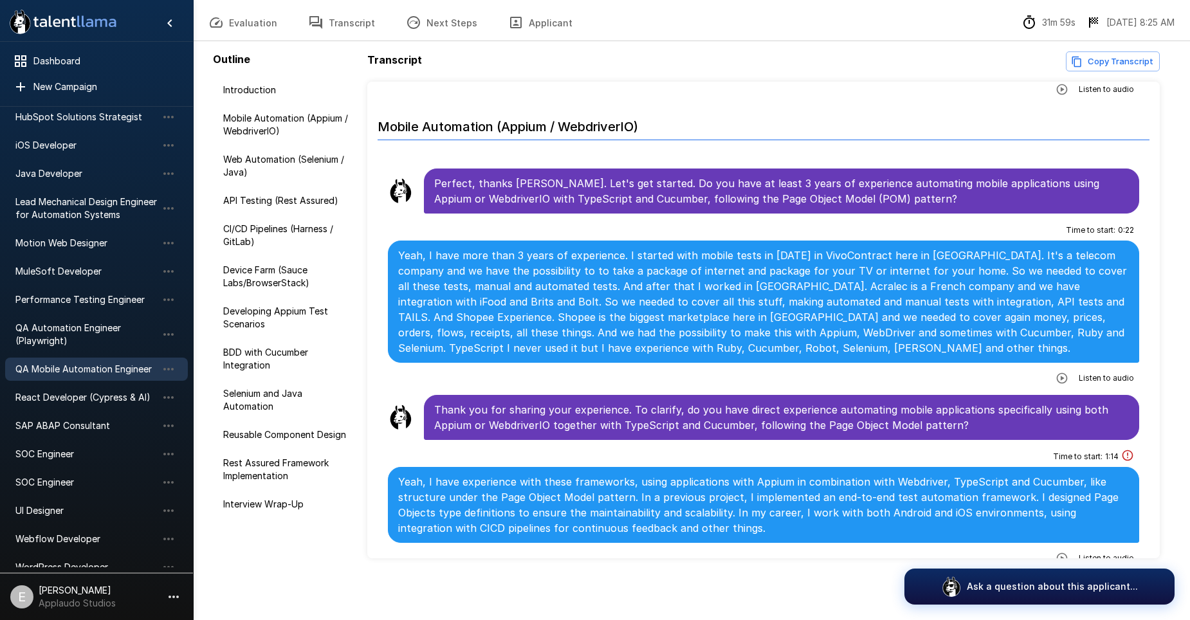
scroll to position [195, 0]
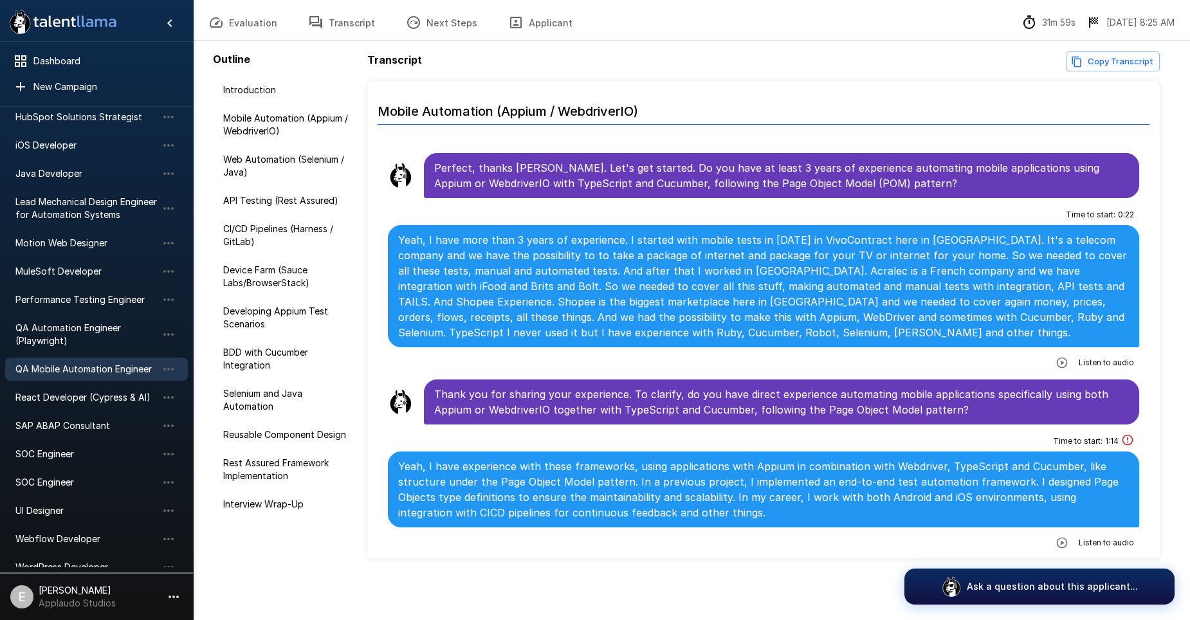
click at [1058, 364] on icon "button" at bounding box center [1062, 362] width 13 height 13
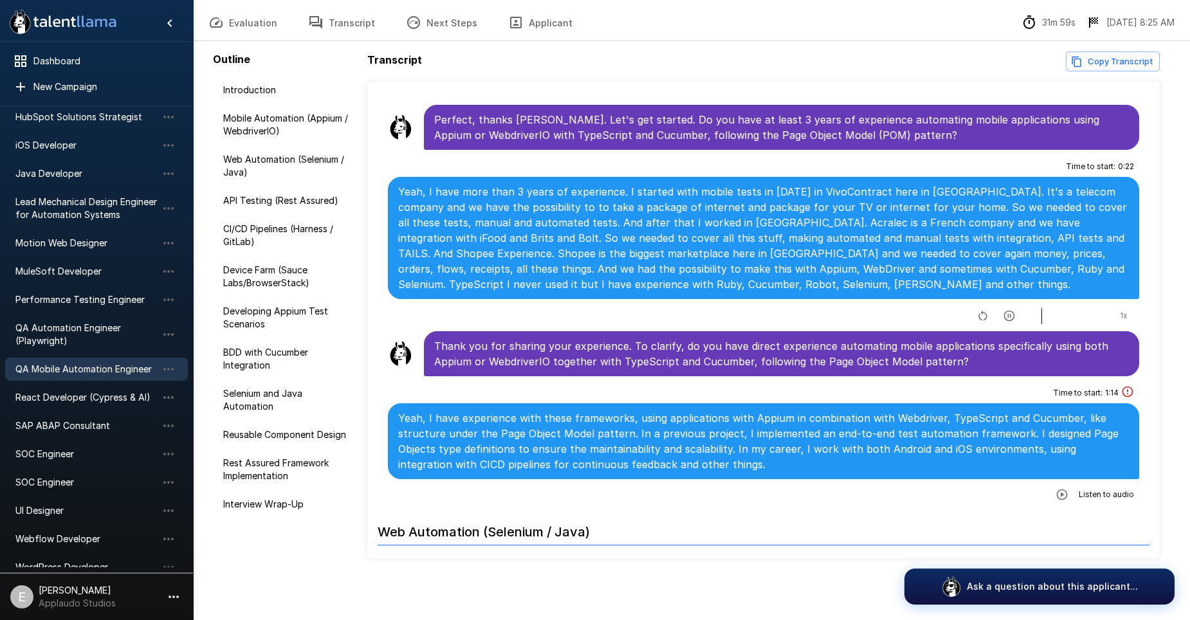
scroll to position [324, 0]
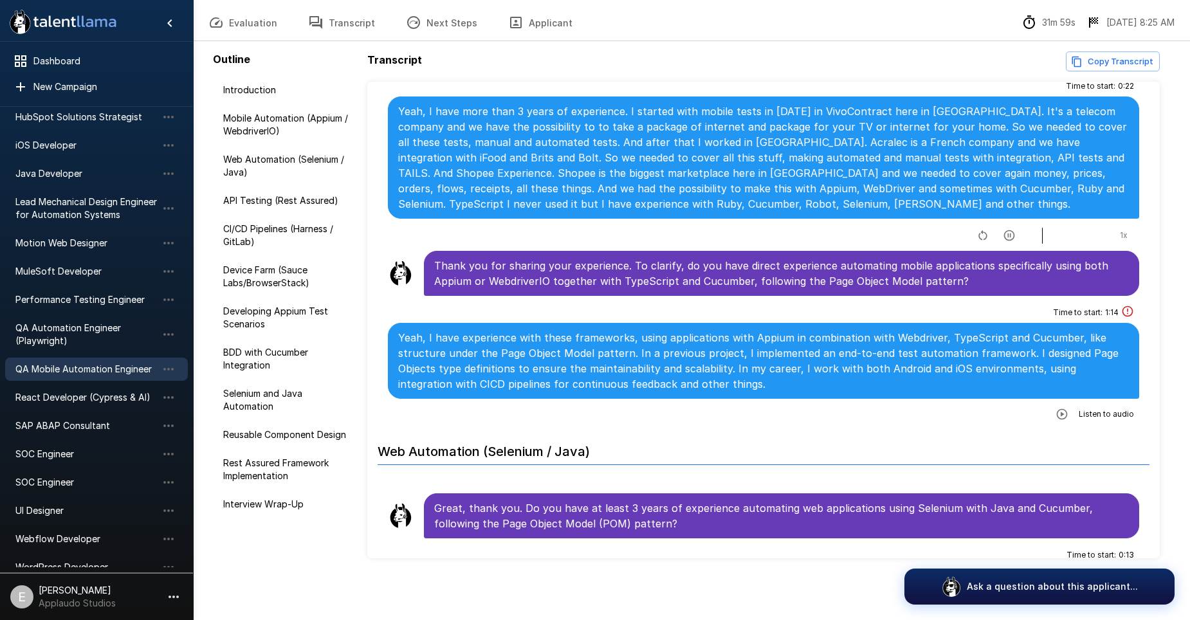
click at [1056, 413] on icon "button" at bounding box center [1062, 414] width 13 height 13
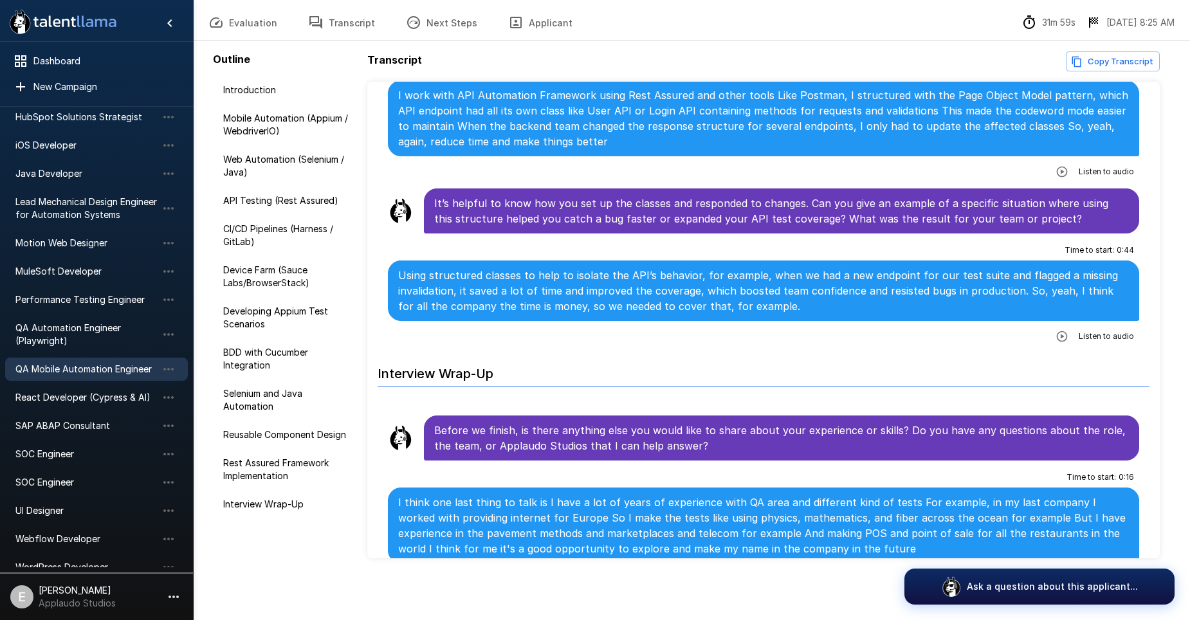
scroll to position [3987, 0]
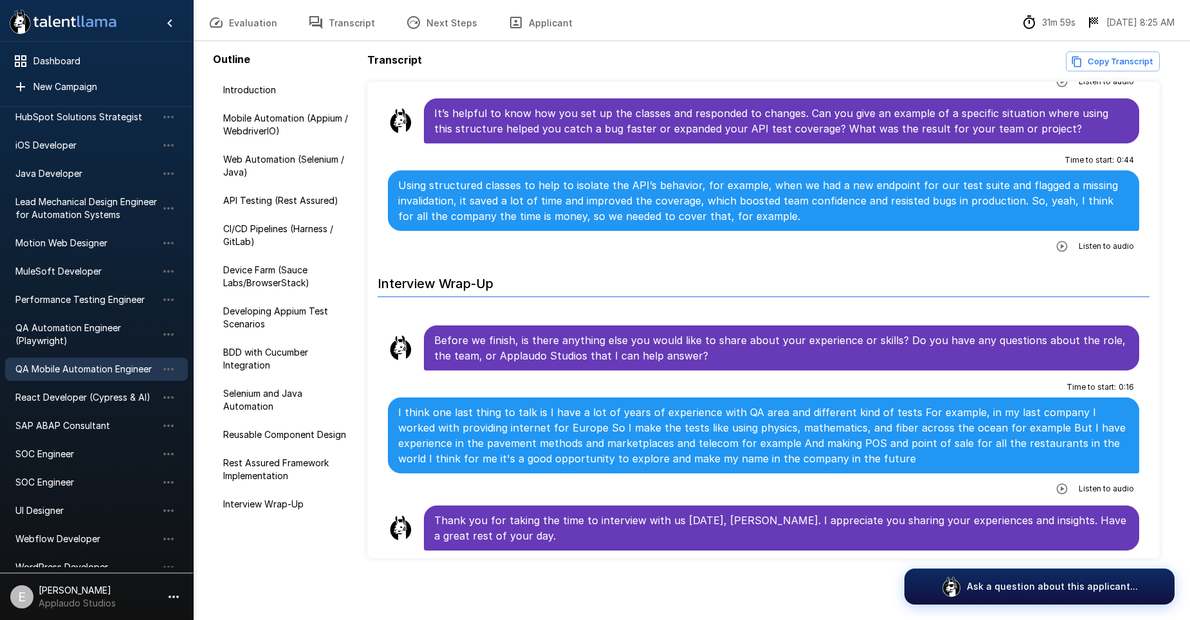
drag, startPoint x: 683, startPoint y: 308, endPoint x: 615, endPoint y: 490, distance: 195.0
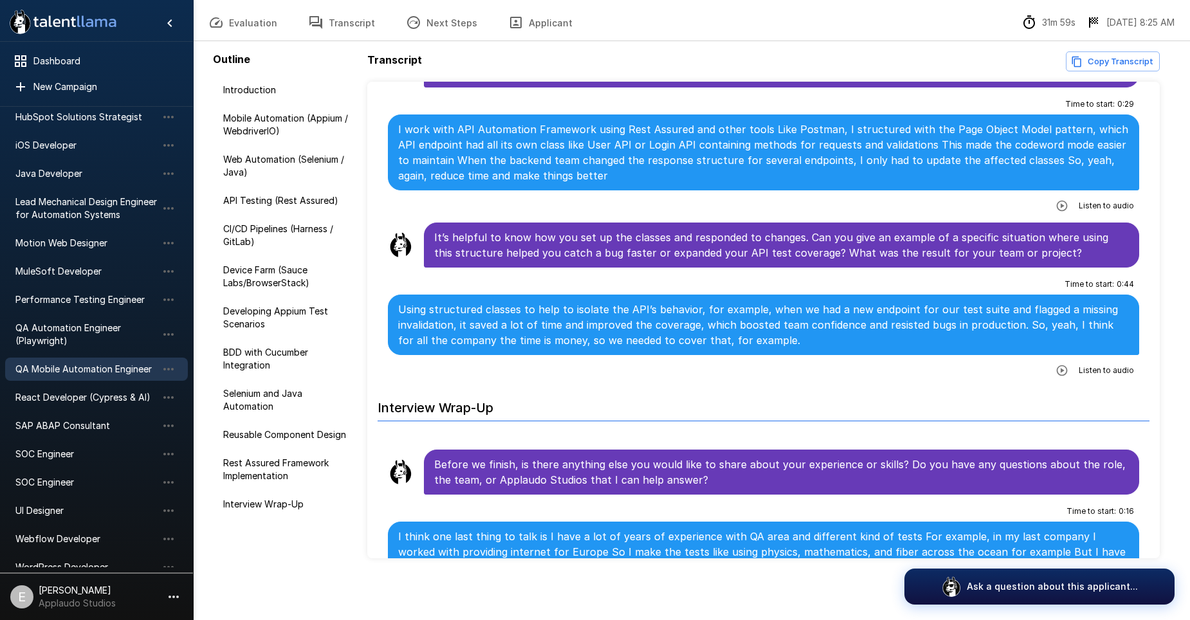
scroll to position [3730, 0]
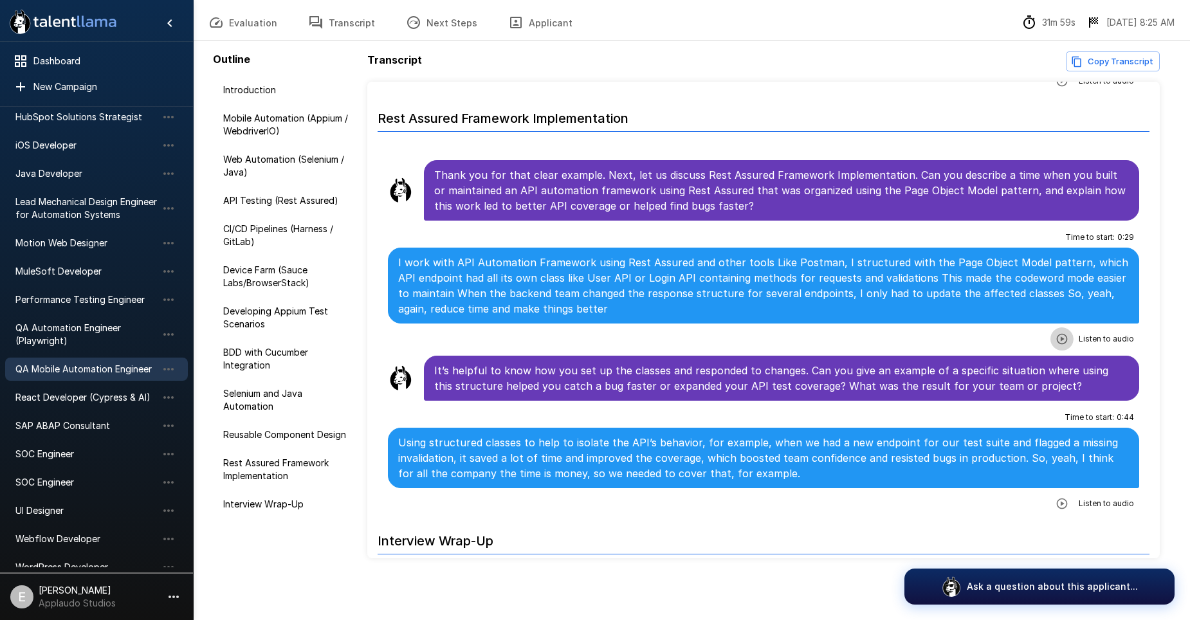
click at [1056, 335] on icon "button" at bounding box center [1061, 339] width 11 height 11
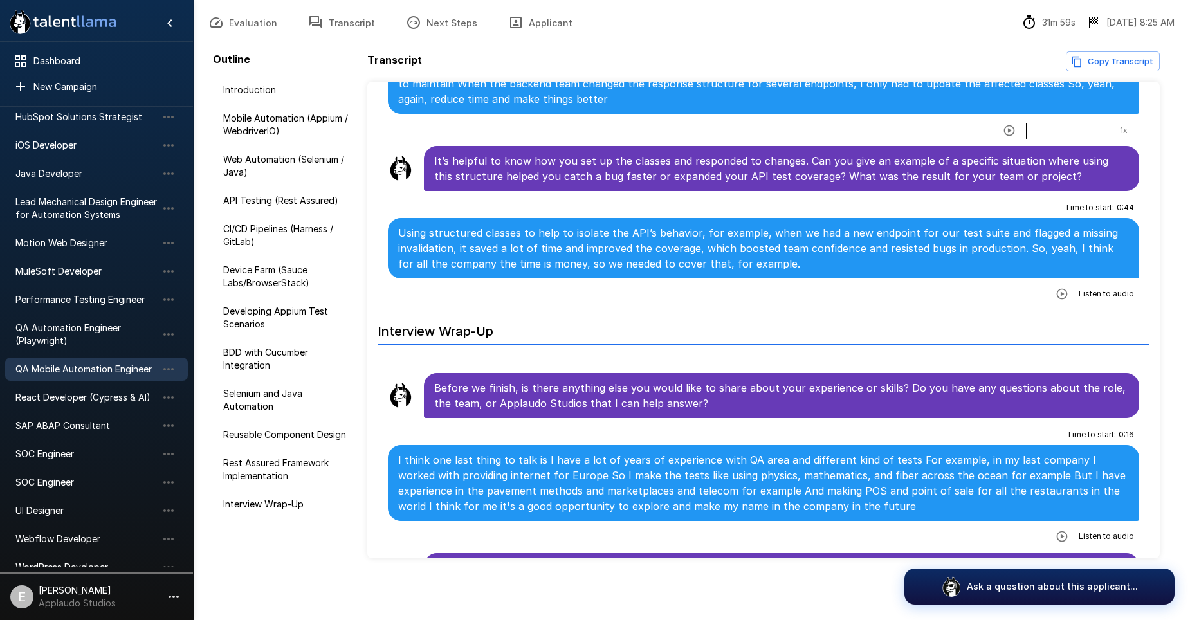
scroll to position [3987, 0]
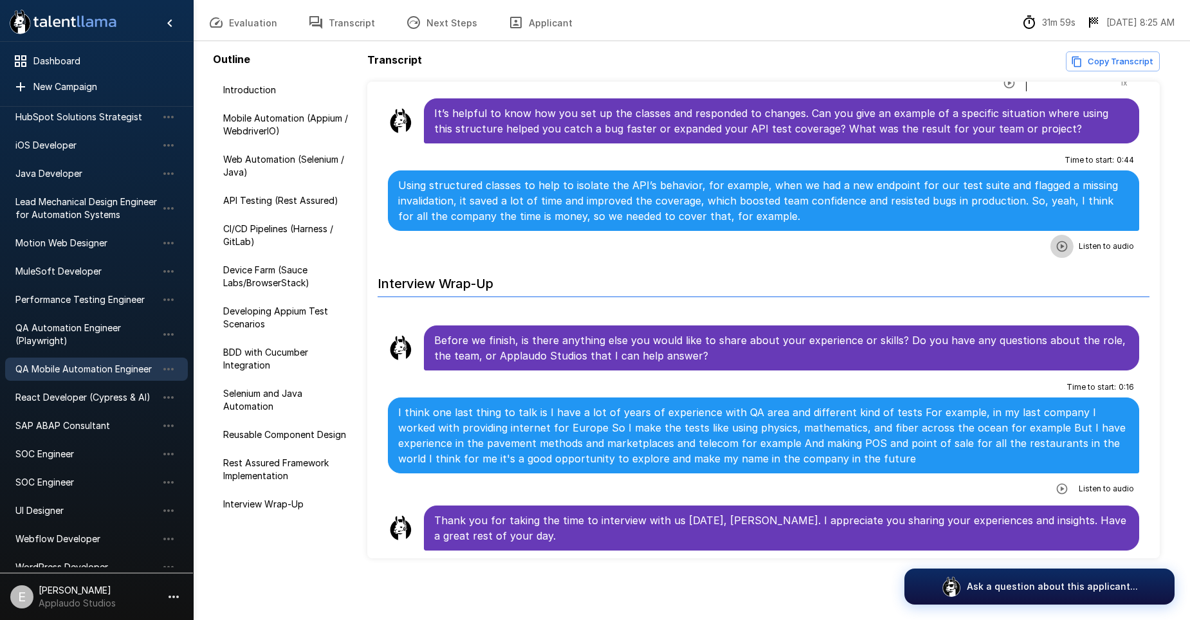
click at [1057, 244] on icon "button" at bounding box center [1062, 246] width 13 height 13
